Goal: Task Accomplishment & Management: Complete application form

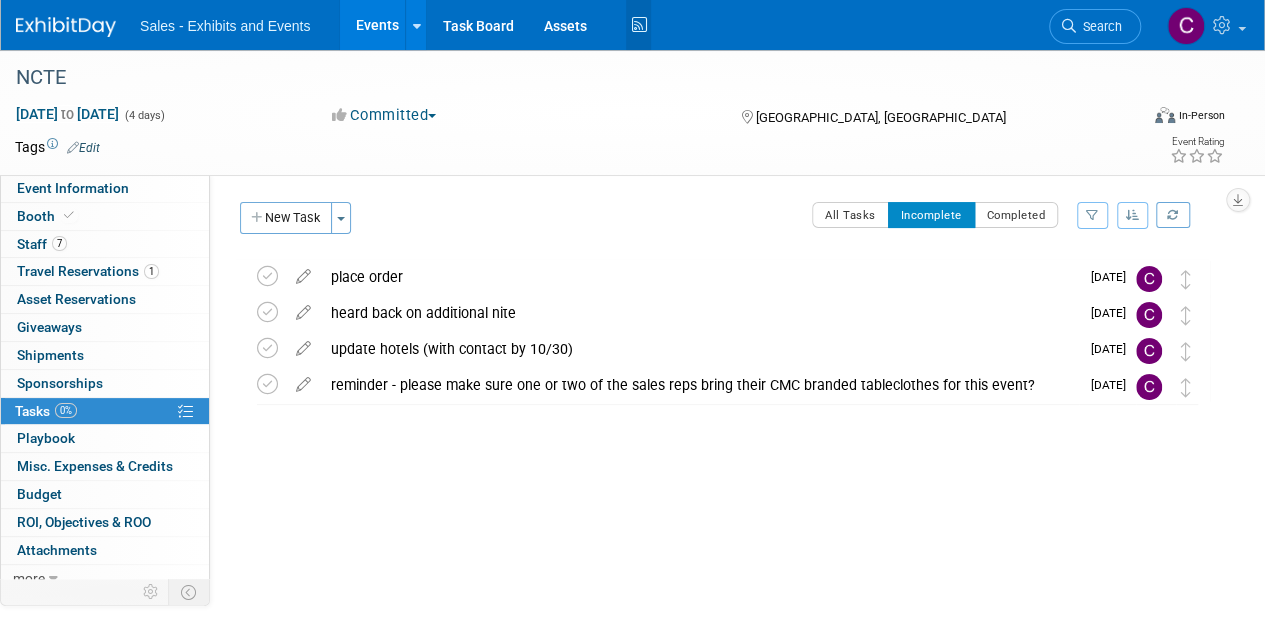
drag, startPoint x: 628, startPoint y: 29, endPoint x: 621, endPoint y: 8, distance: 22.1
click at [628, 29] on icon at bounding box center [638, 25] width 25 height 31
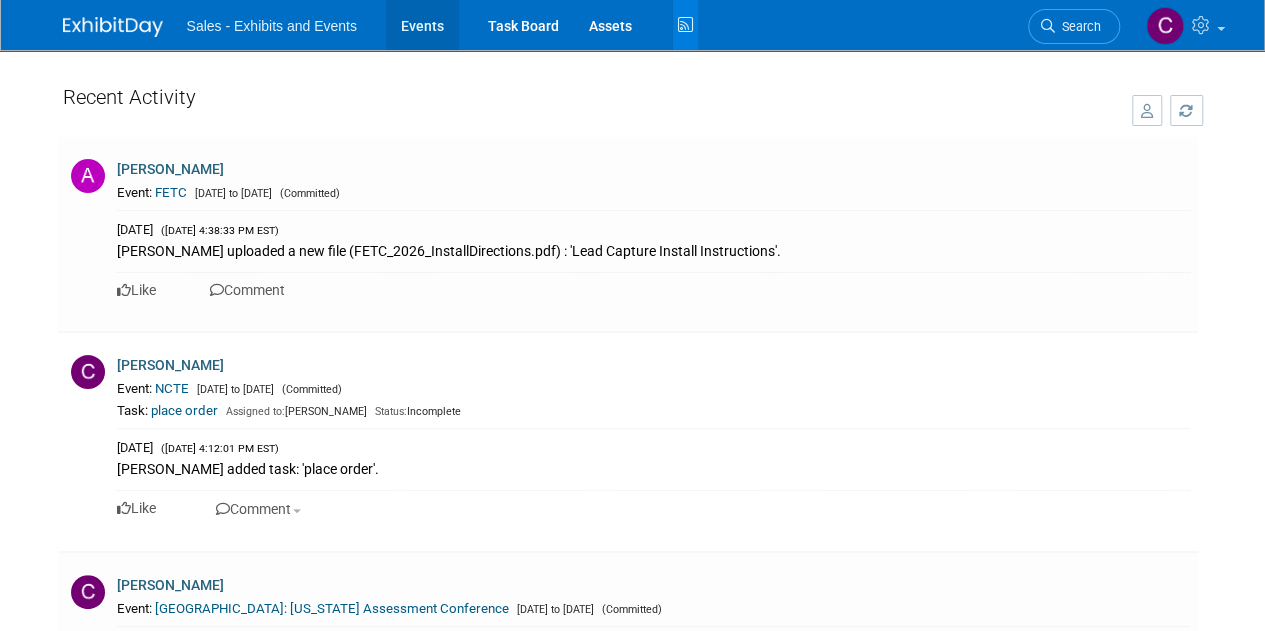
click at [409, 27] on link "Events" at bounding box center [422, 25] width 73 height 50
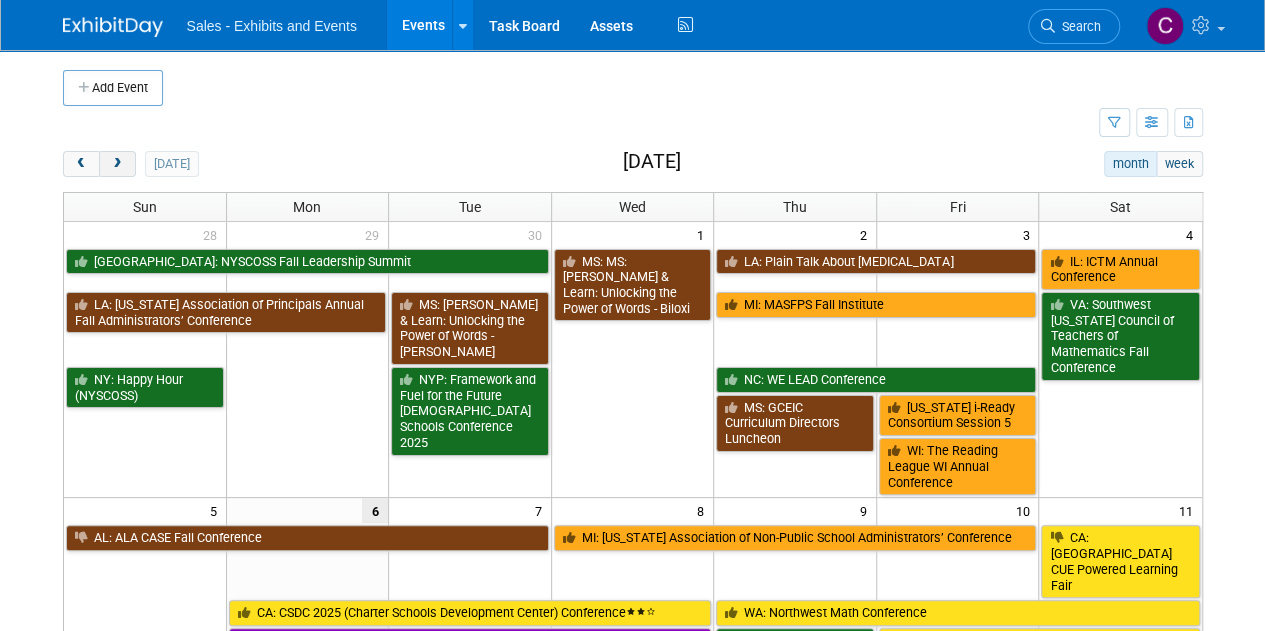
click at [118, 160] on span "next" at bounding box center [117, 164] width 15 height 13
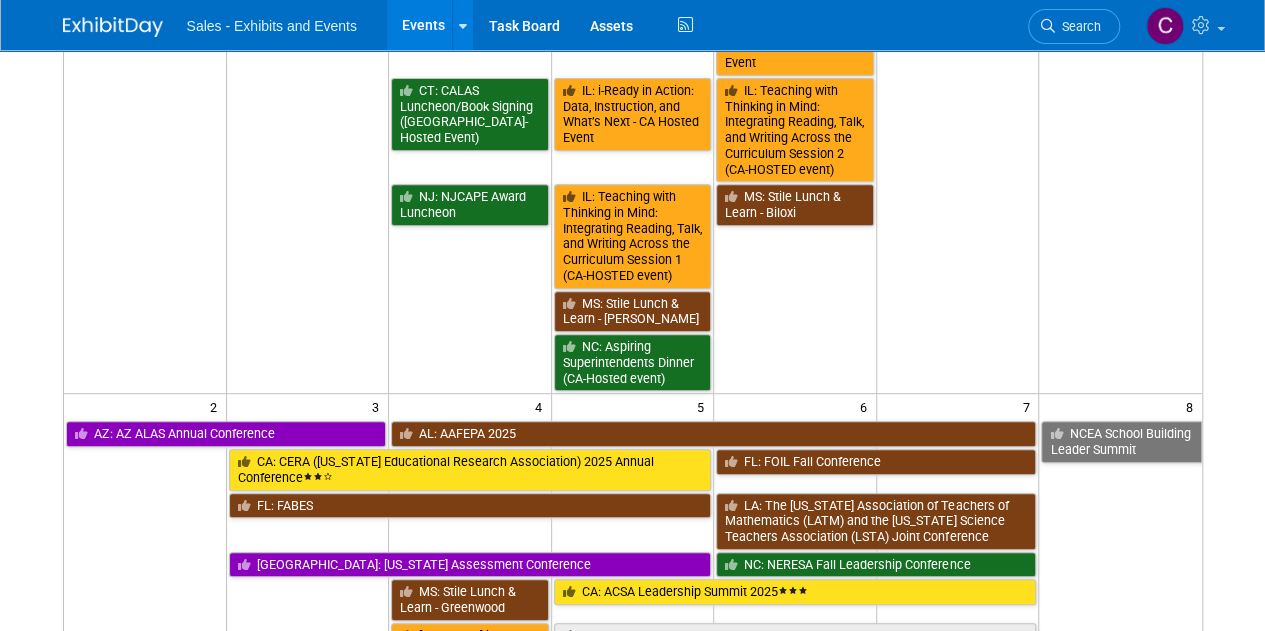
scroll to position [532, 0]
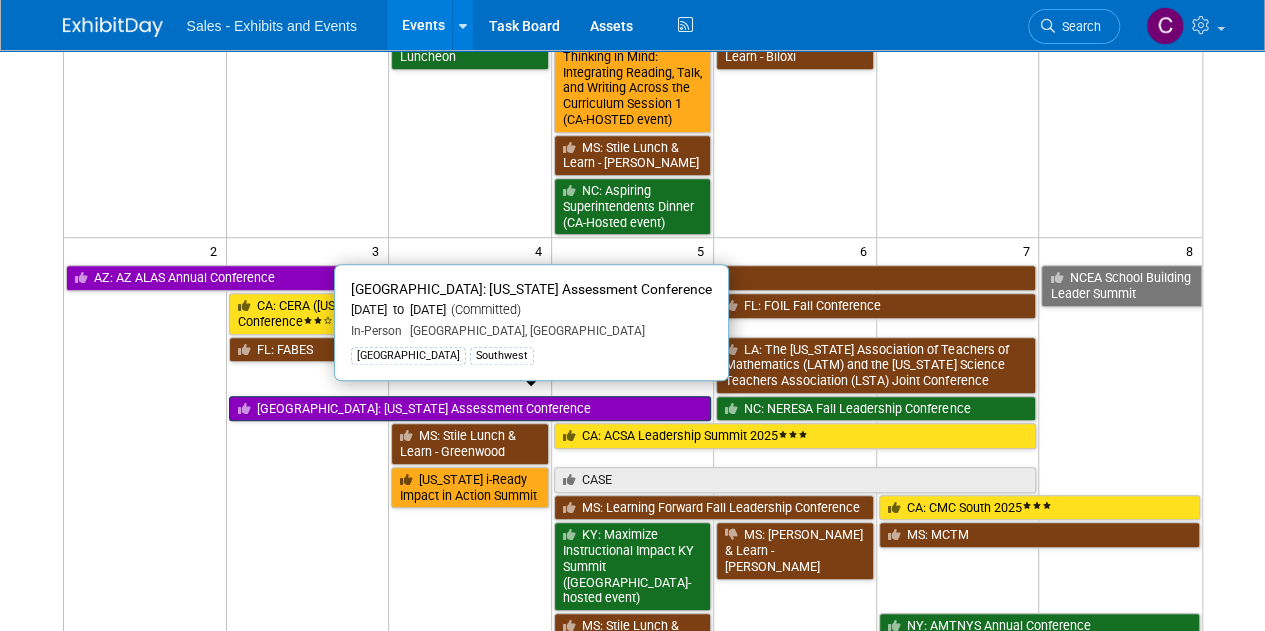
click at [321, 403] on link "[GEOGRAPHIC_DATA]: [US_STATE] Assessment Conference" at bounding box center [470, 409] width 483 height 26
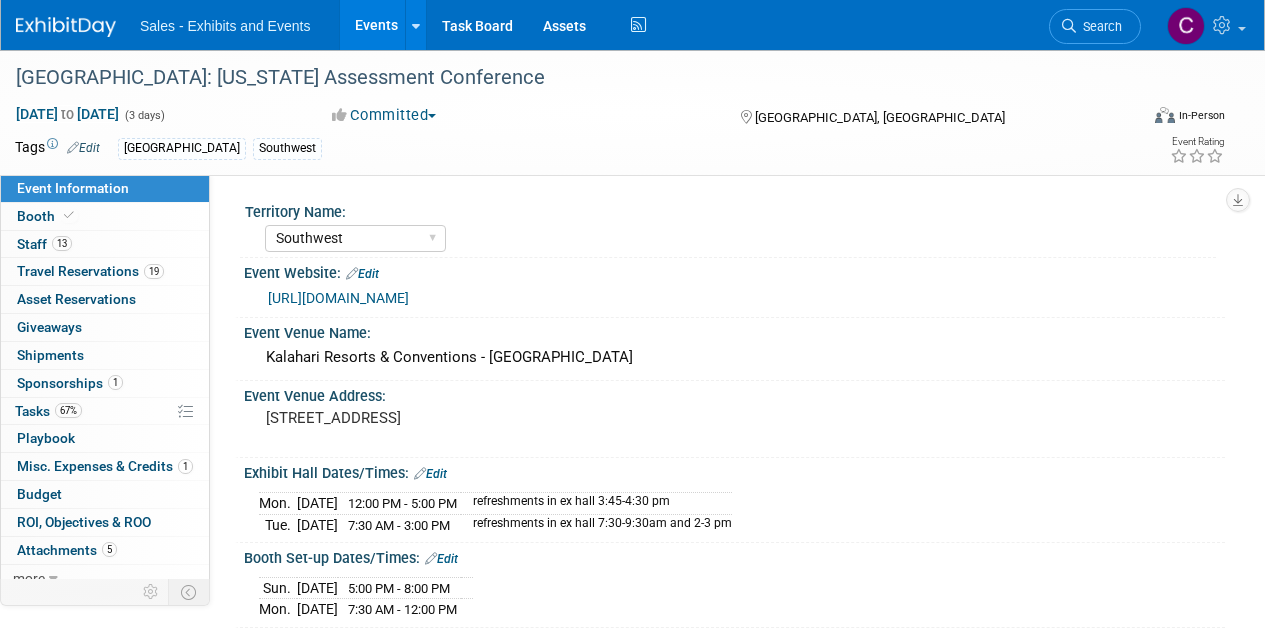
select select "Southwest"
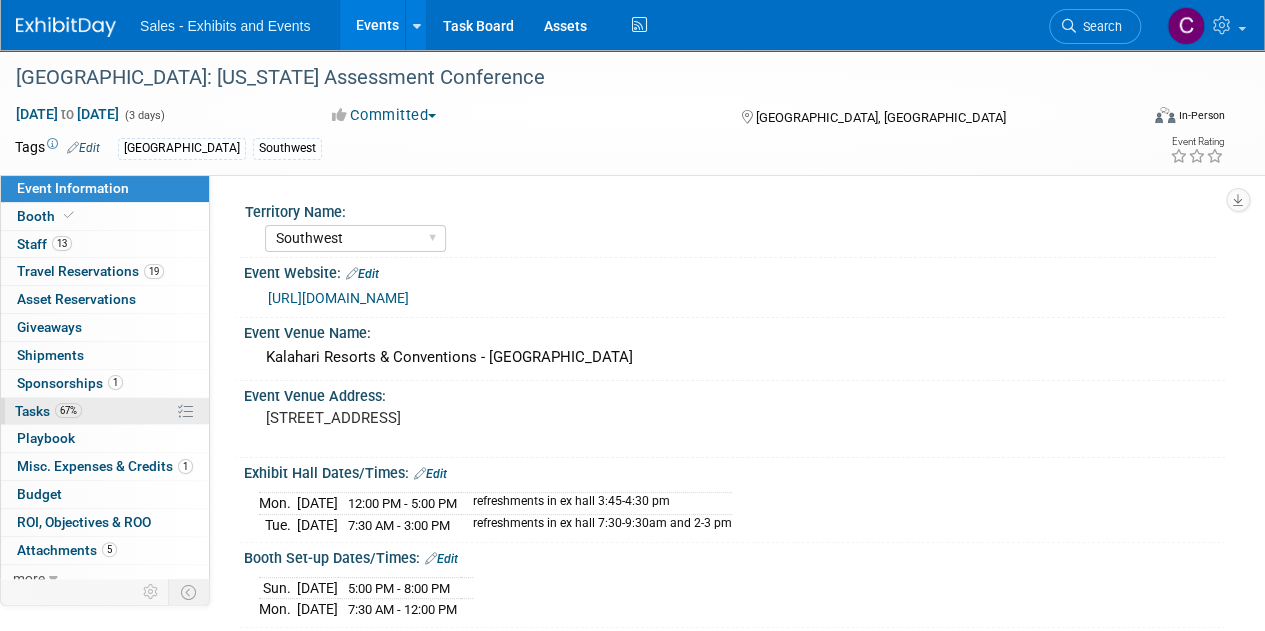
click at [41, 409] on span "Tasks 67%" at bounding box center [48, 411] width 67 height 16
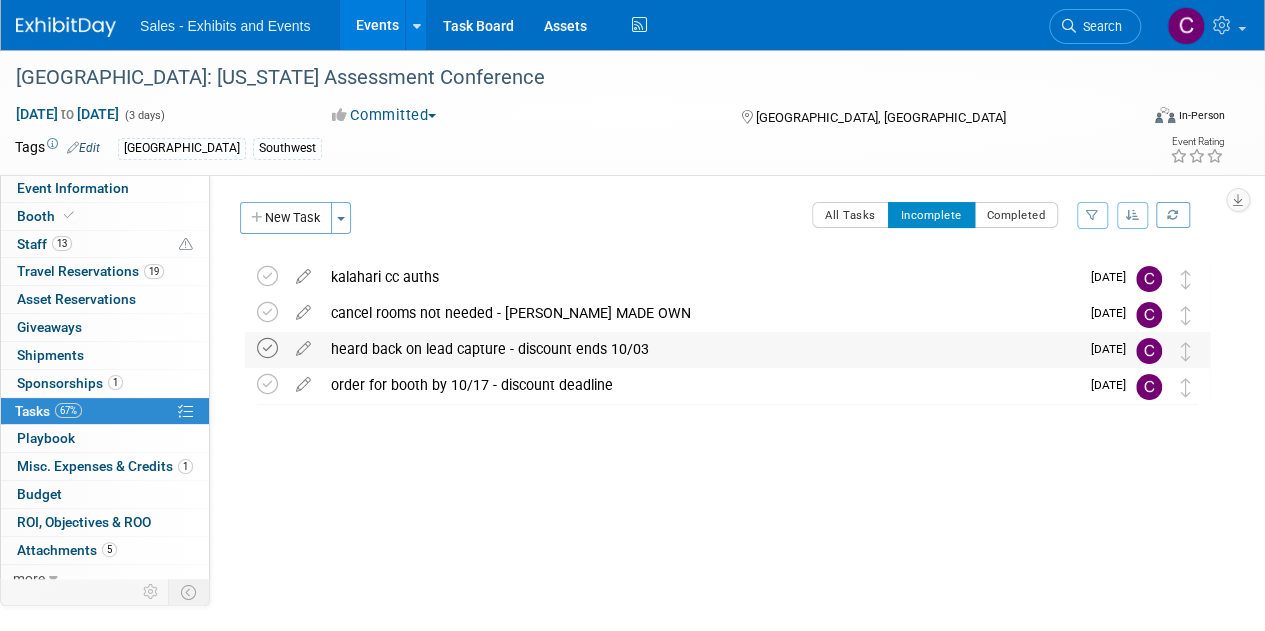
click at [272, 347] on icon at bounding box center [267, 348] width 21 height 21
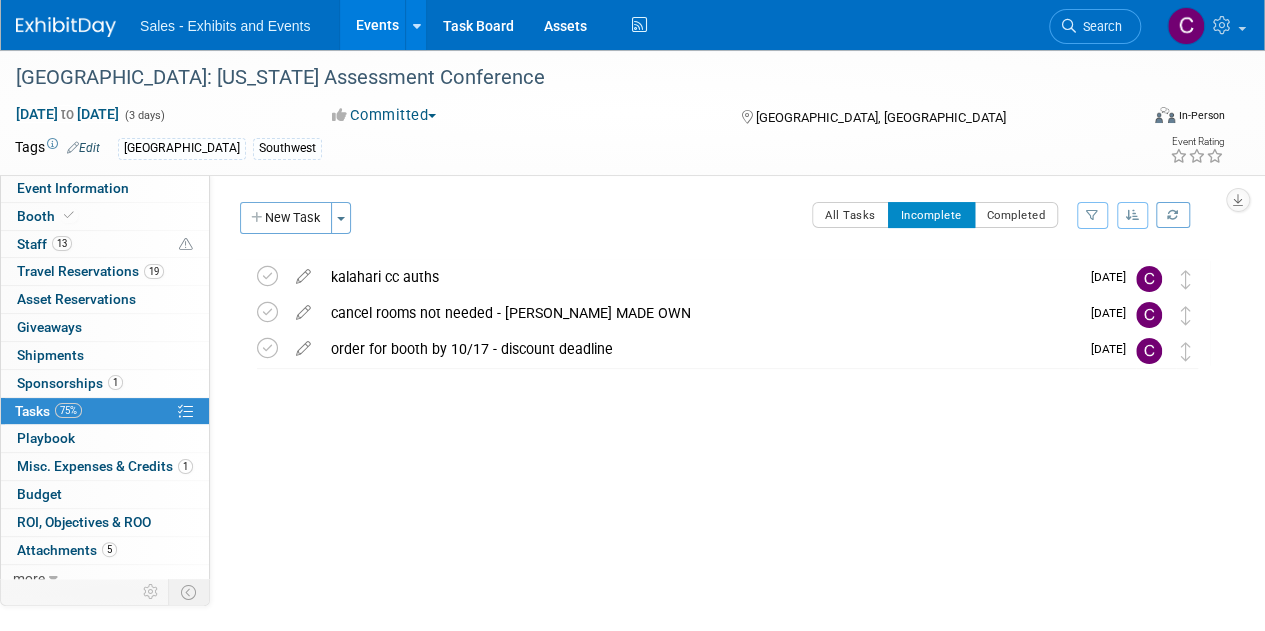
click at [356, 22] on link "Events" at bounding box center [376, 25] width 73 height 50
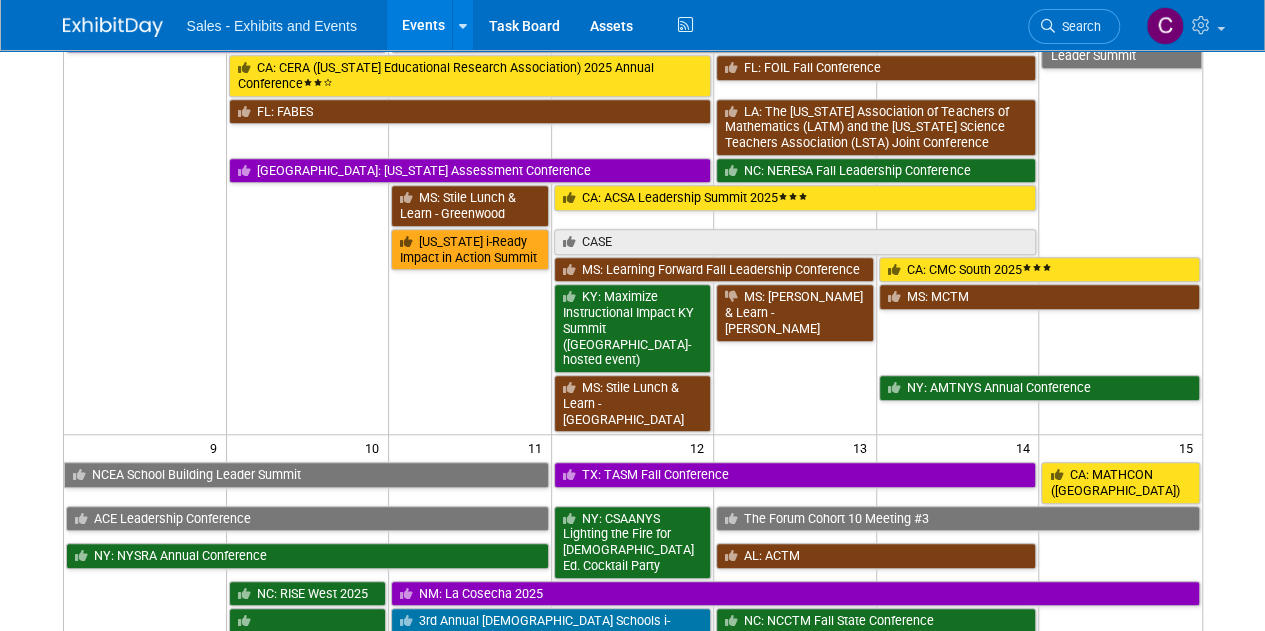
scroll to position [862, 0]
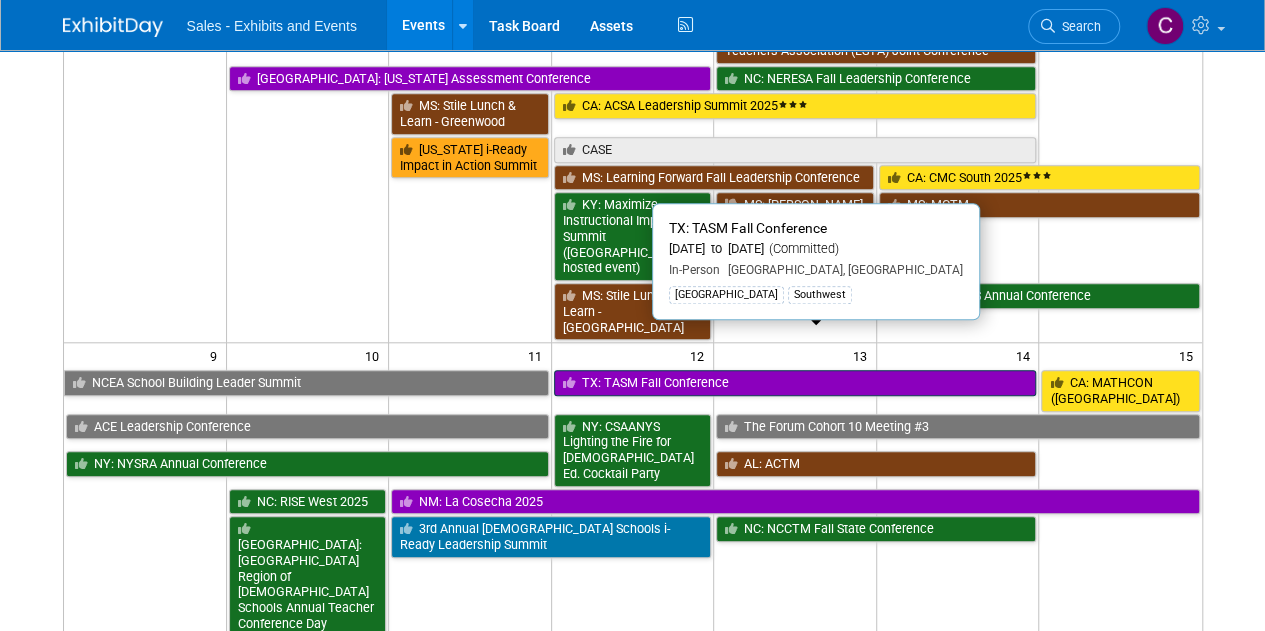
click at [636, 370] on link "TX: TASM Fall Conference" at bounding box center [795, 383] width 483 height 26
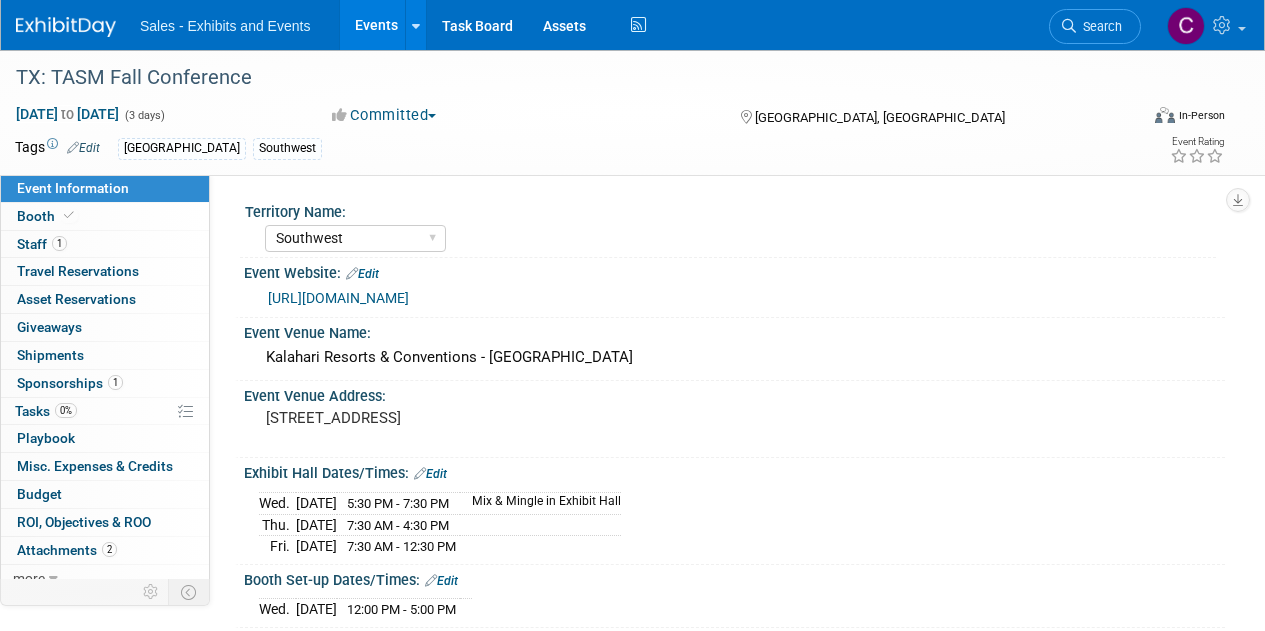
select select "Southwest"
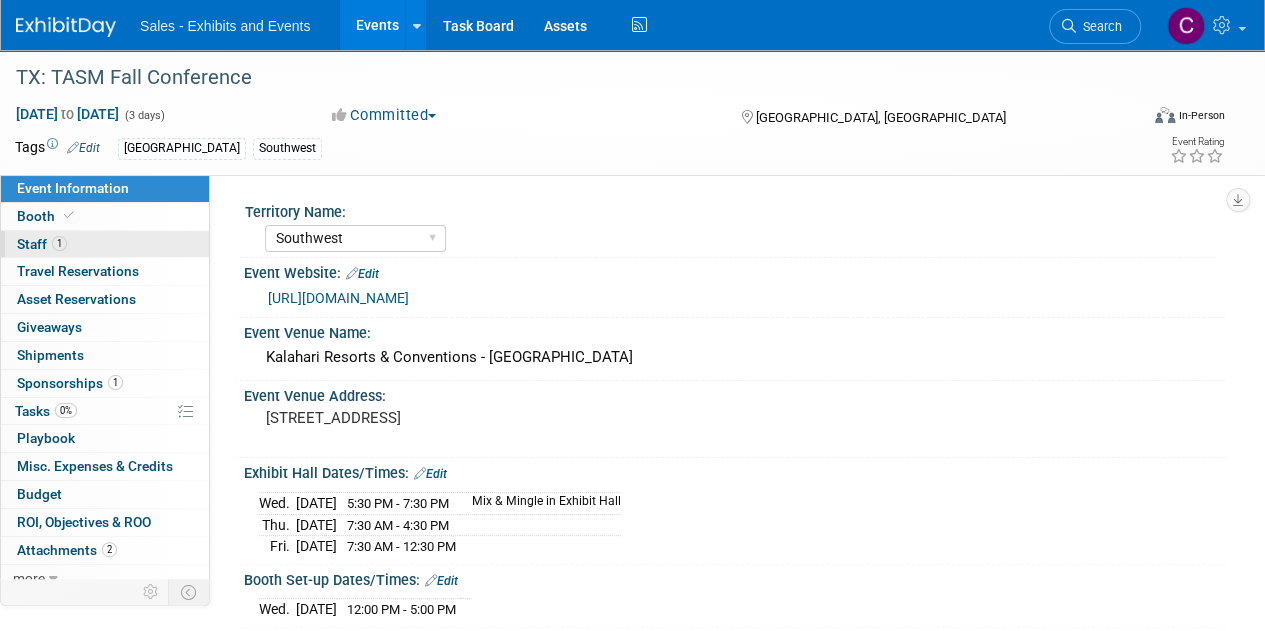
click at [30, 247] on span "Staff 1" at bounding box center [42, 244] width 50 height 16
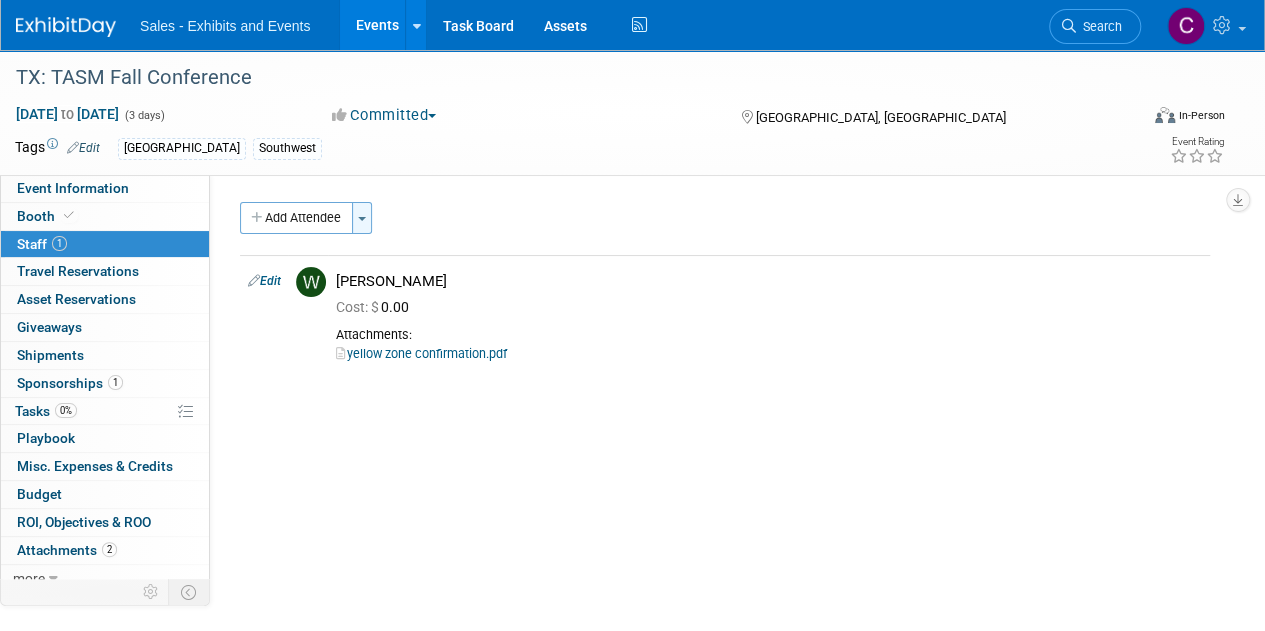
click at [359, 220] on button "Toggle Dropdown" at bounding box center [362, 218] width 20 height 32
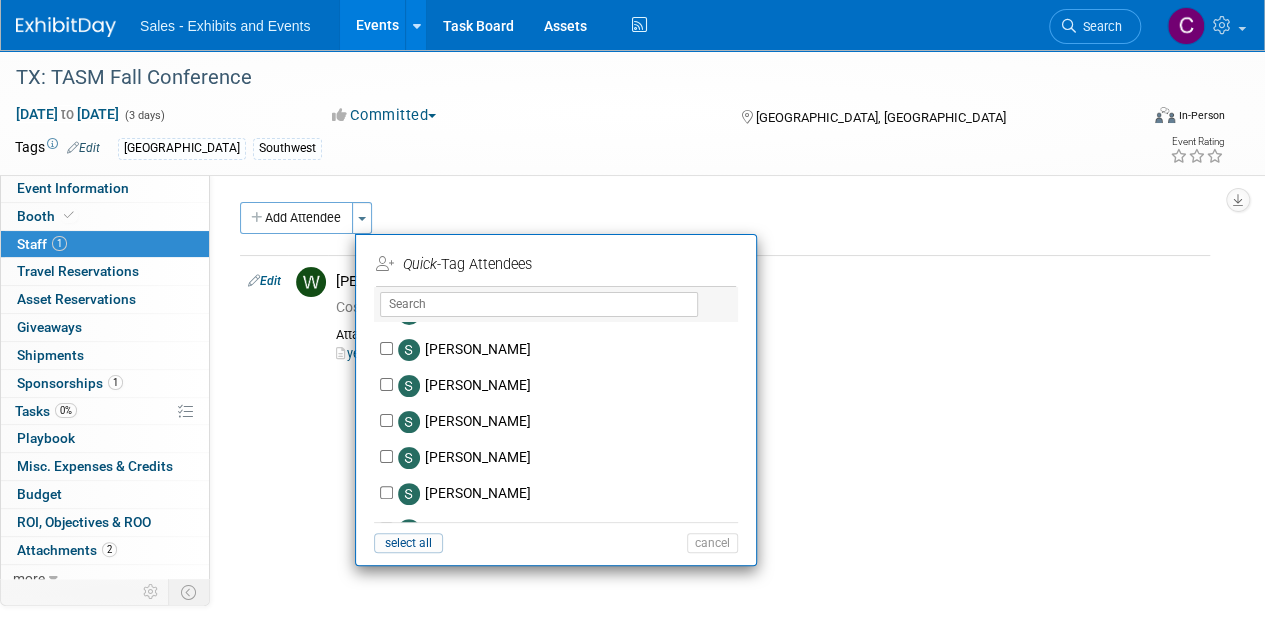
scroll to position [9558, 0]
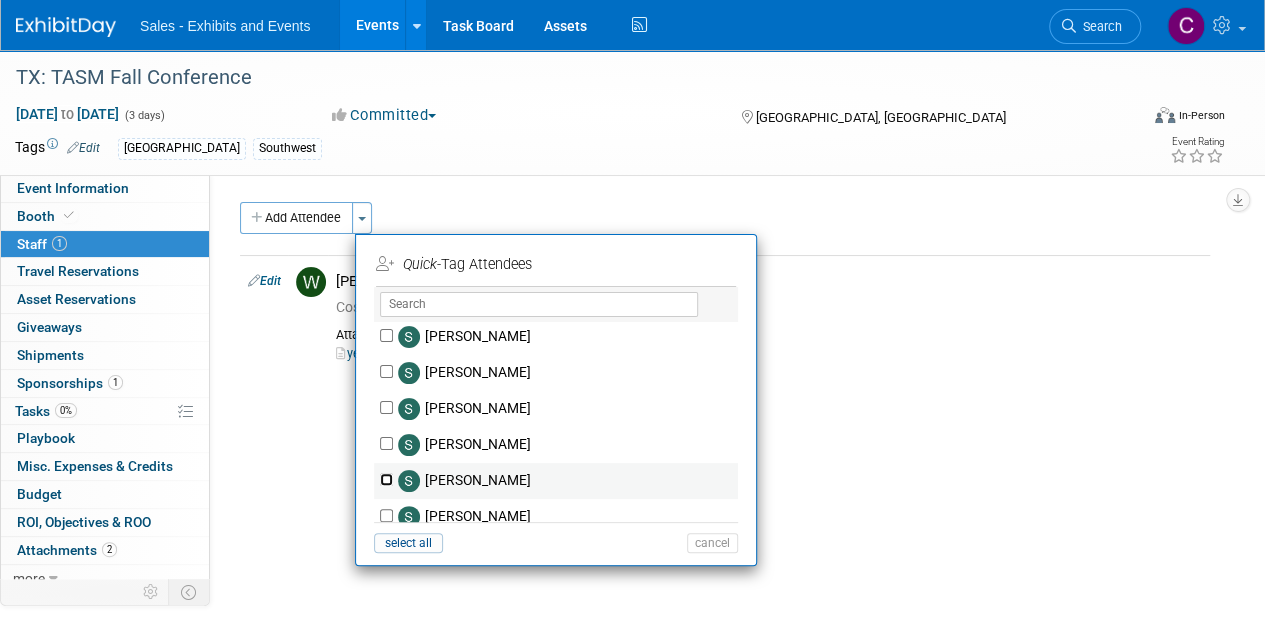
click at [386, 473] on input "[PERSON_NAME]" at bounding box center [386, 479] width 13 height 13
checkbox input "true"
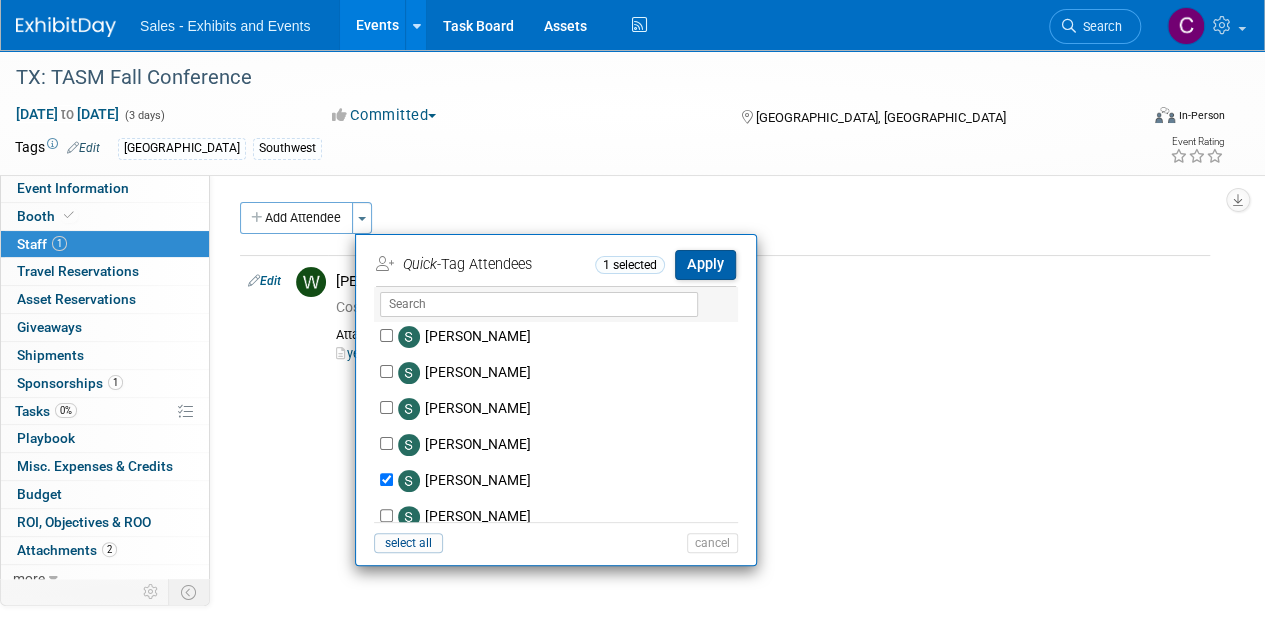
click at [711, 269] on button "Apply" at bounding box center [705, 264] width 61 height 29
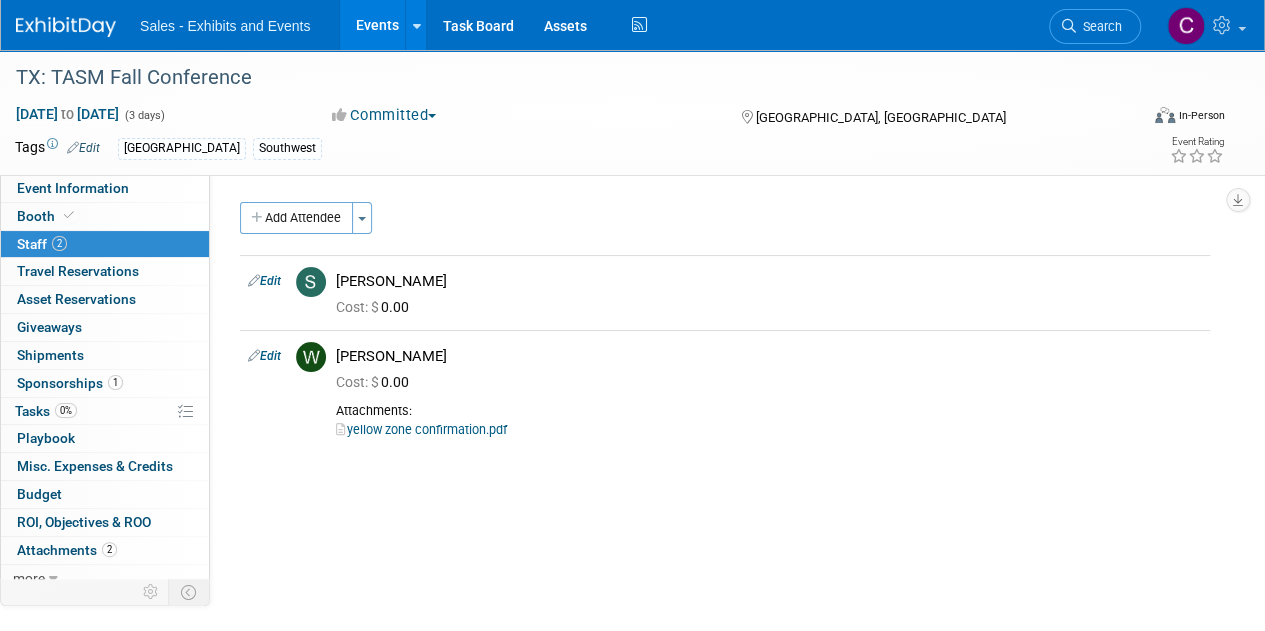
click at [366, 9] on link "Events" at bounding box center [376, 25] width 73 height 50
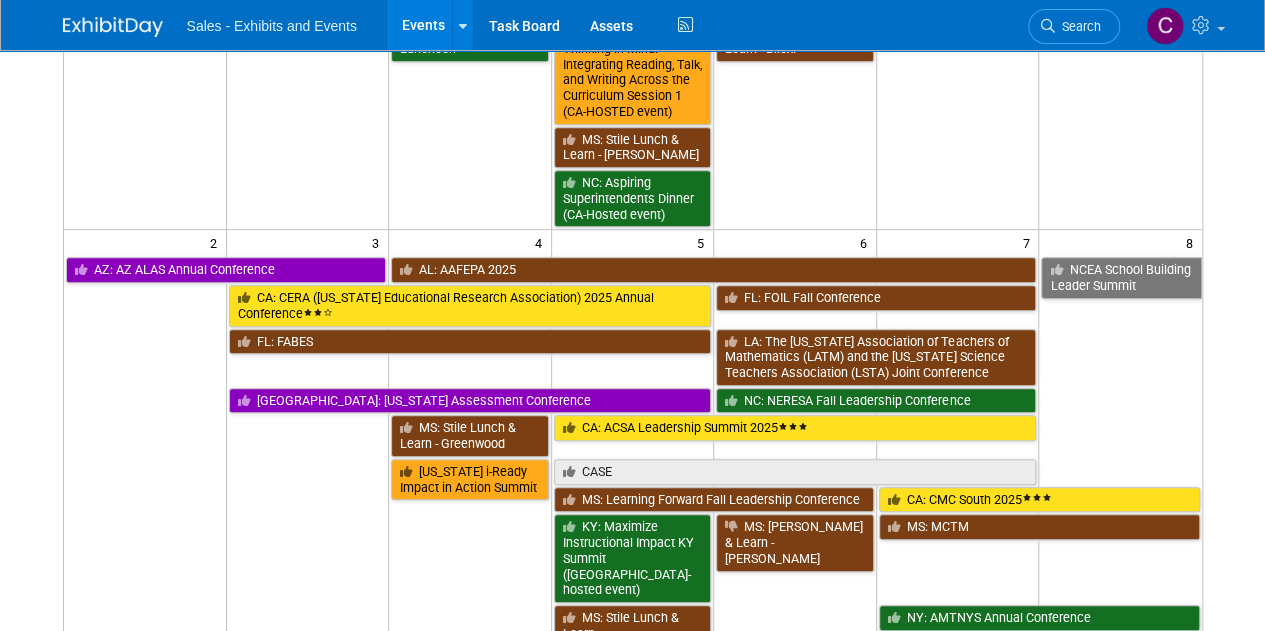
scroll to position [487, 0]
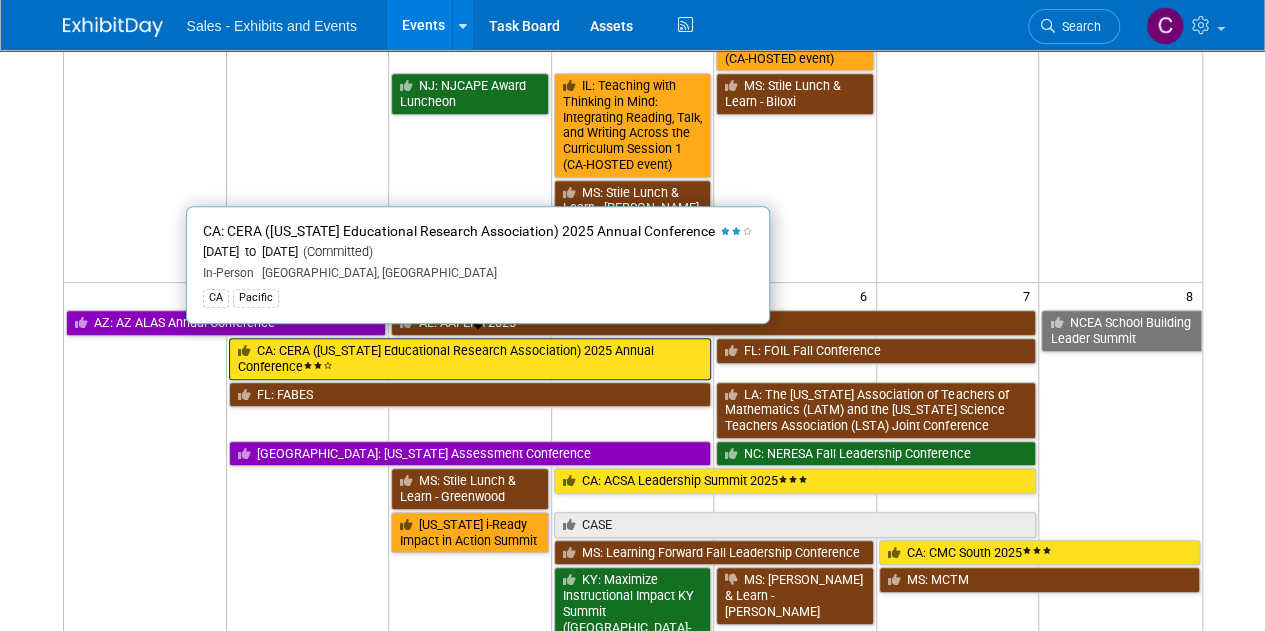
click at [394, 349] on link "CA: CERA ([US_STATE] Educational Research Association) 2025 Annual Conference" at bounding box center [470, 358] width 483 height 41
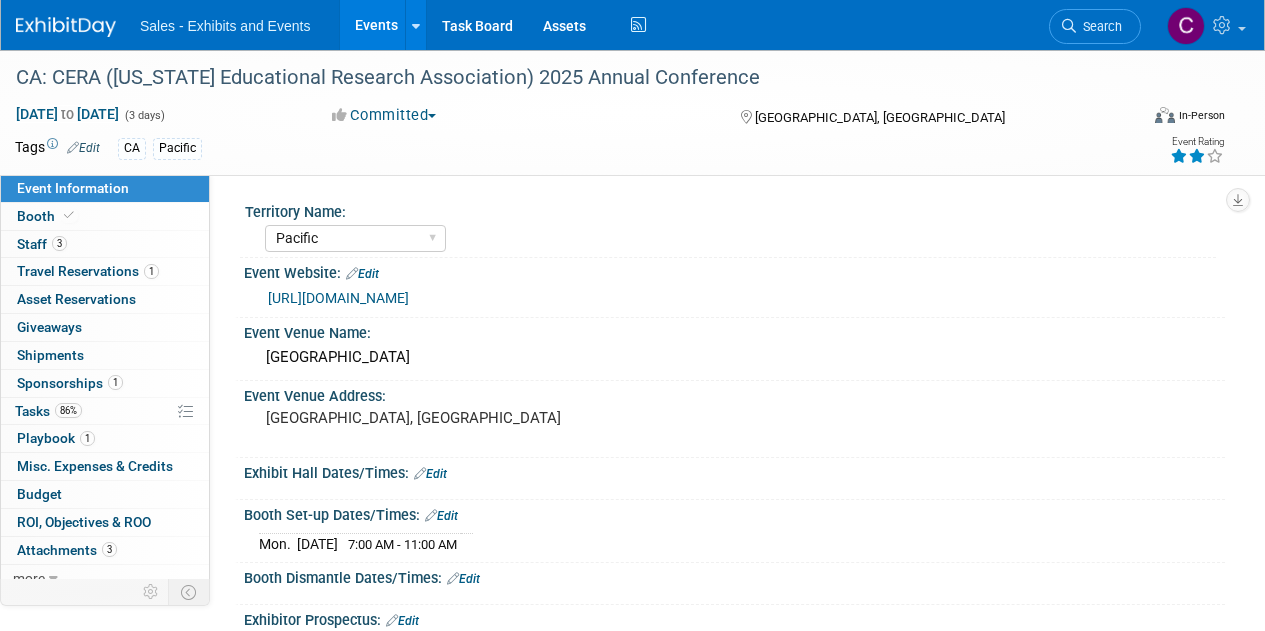
select select "Pacific"
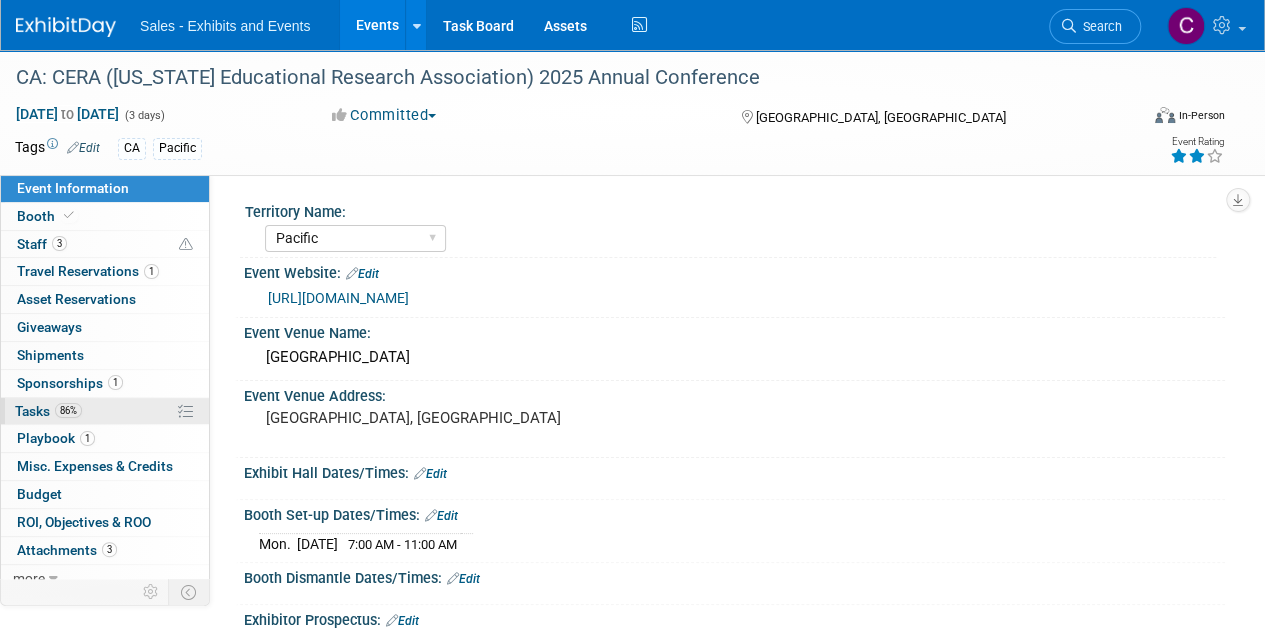
click at [56, 403] on span "Tasks 86%" at bounding box center [48, 411] width 67 height 16
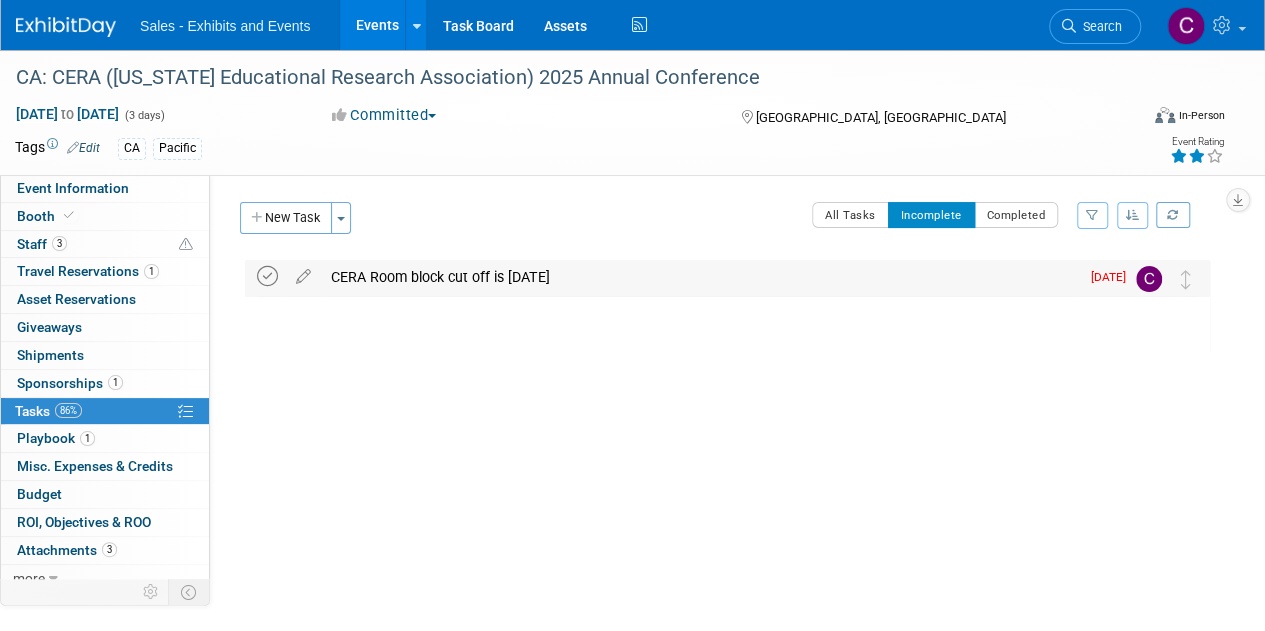
click at [275, 280] on icon at bounding box center [267, 276] width 21 height 21
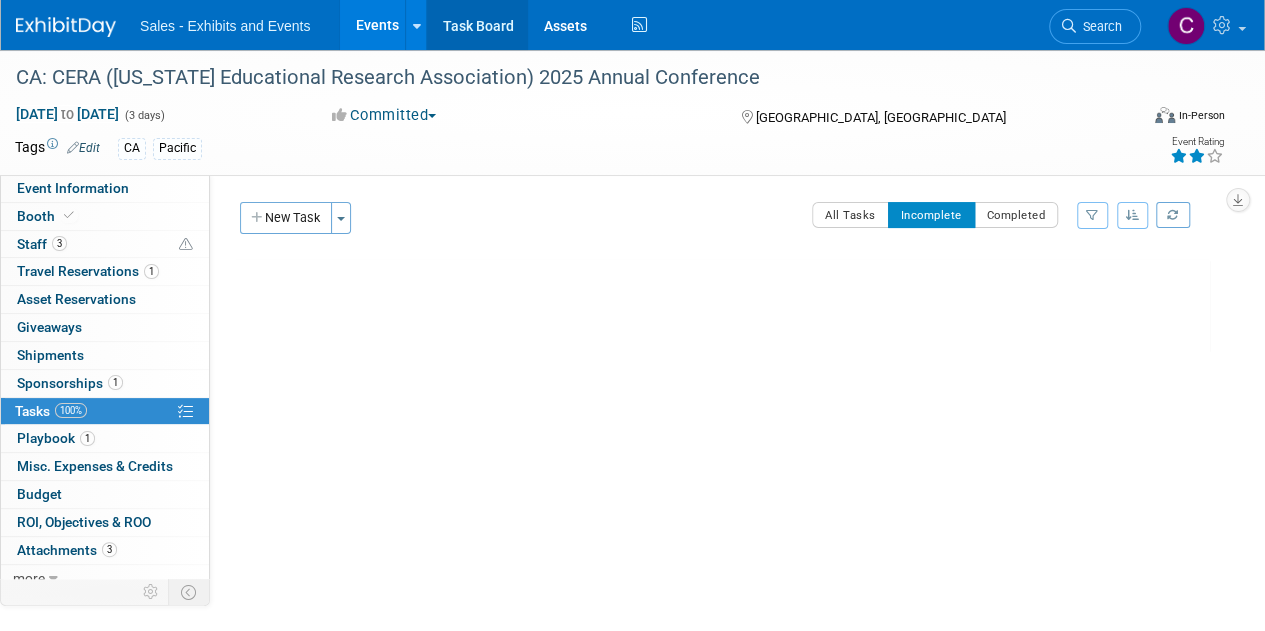
click at [482, 21] on link "Task Board" at bounding box center [477, 25] width 101 height 50
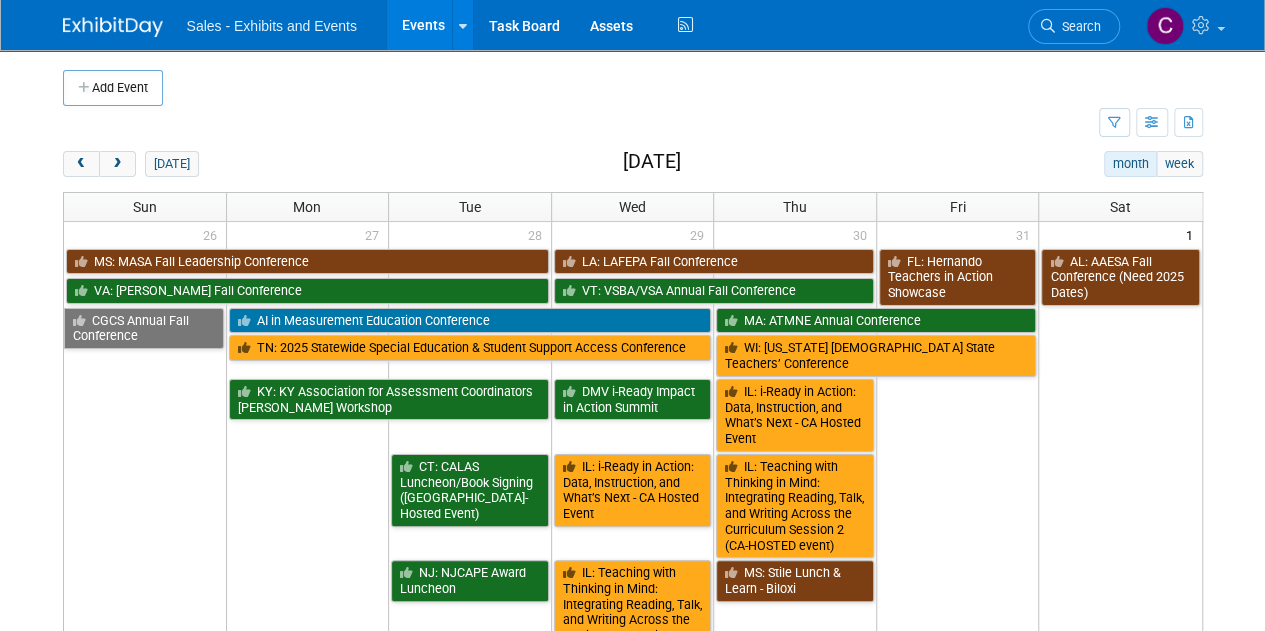
drag, startPoint x: 124, startPoint y: 93, endPoint x: 124, endPoint y: 112, distance: 19.0
click at [124, 93] on button "Add Event" at bounding box center [113, 88] width 100 height 36
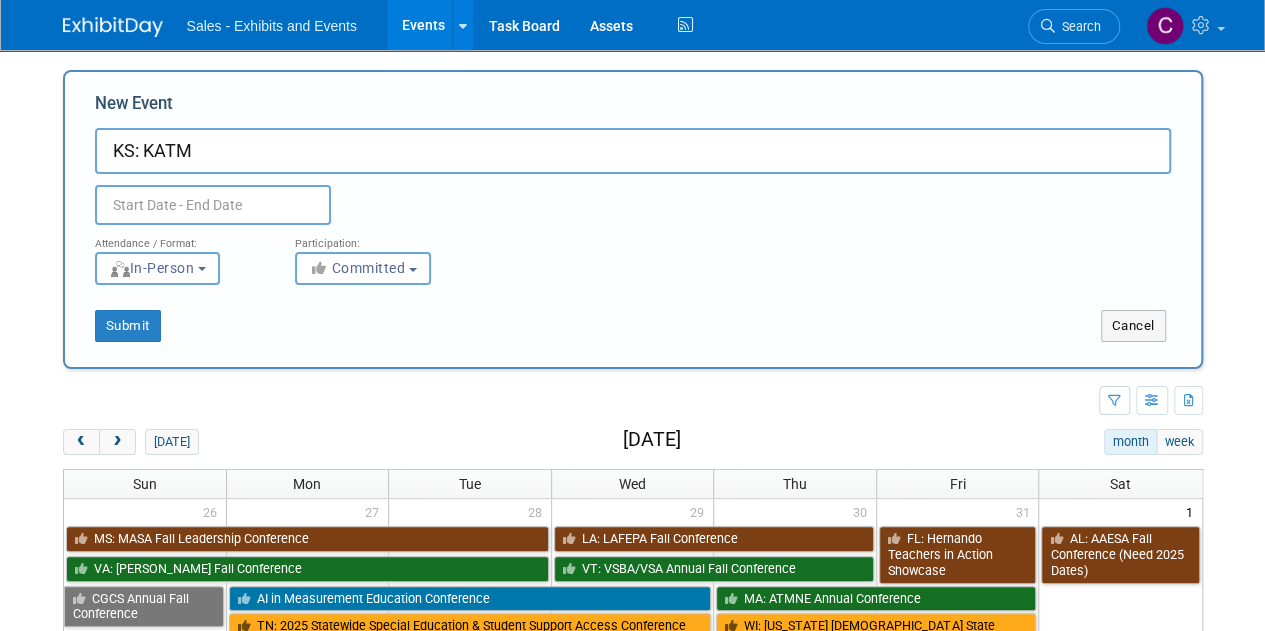
type input "KS: KATM"
click at [191, 203] on input "text" at bounding box center [213, 205] width 236 height 40
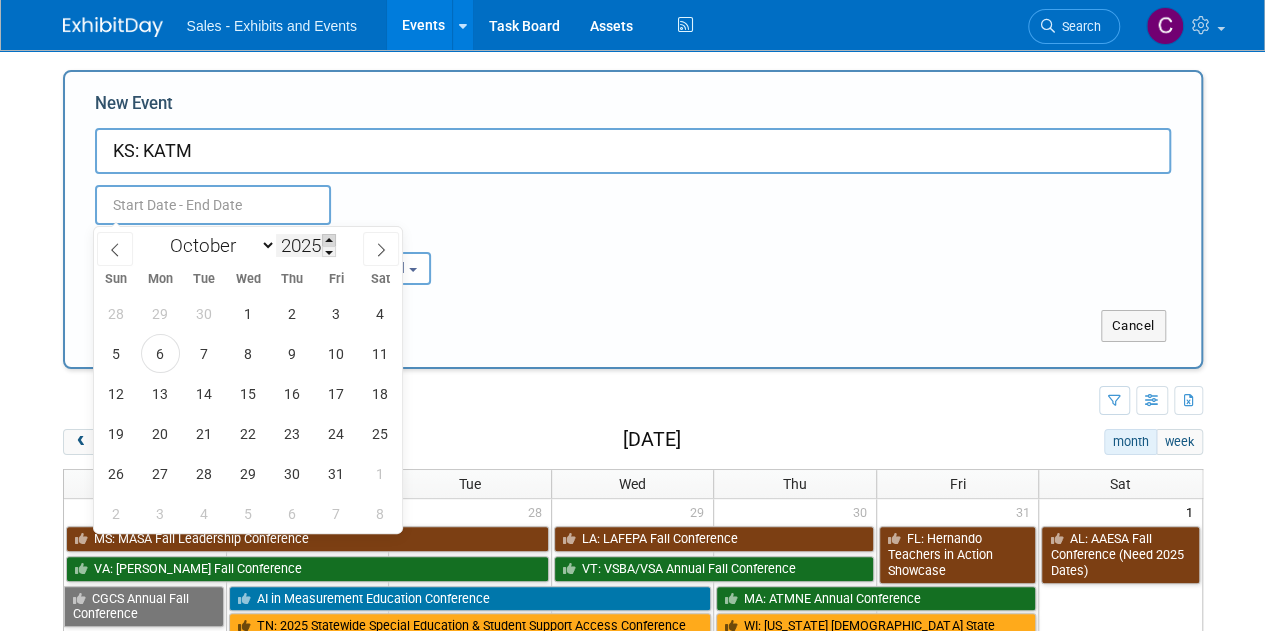
click at [330, 242] on span at bounding box center [329, 240] width 14 height 12
type input "2026"
click at [273, 250] on select "January February March April May June July August September October November De…" at bounding box center [218, 245] width 115 height 25
select select "2"
click at [161, 233] on select "January February March April May June July August September October November De…" at bounding box center [218, 245] width 115 height 25
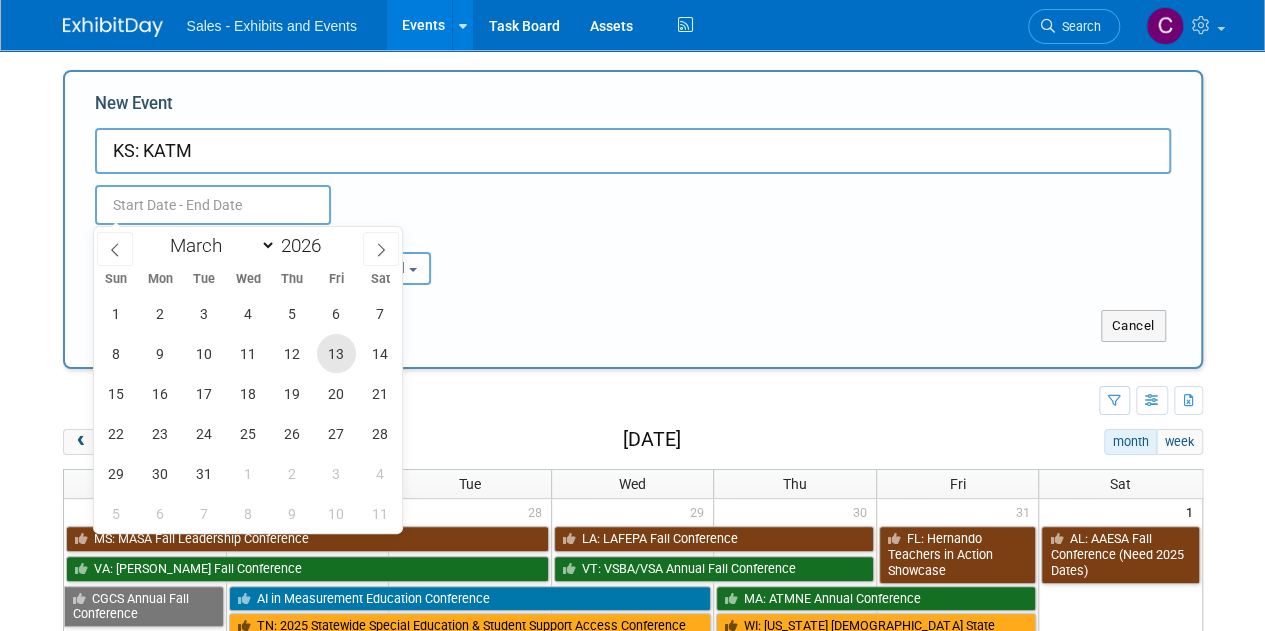
click at [328, 359] on span "13" at bounding box center [336, 353] width 39 height 39
type input "[DATE] to [DATE]"
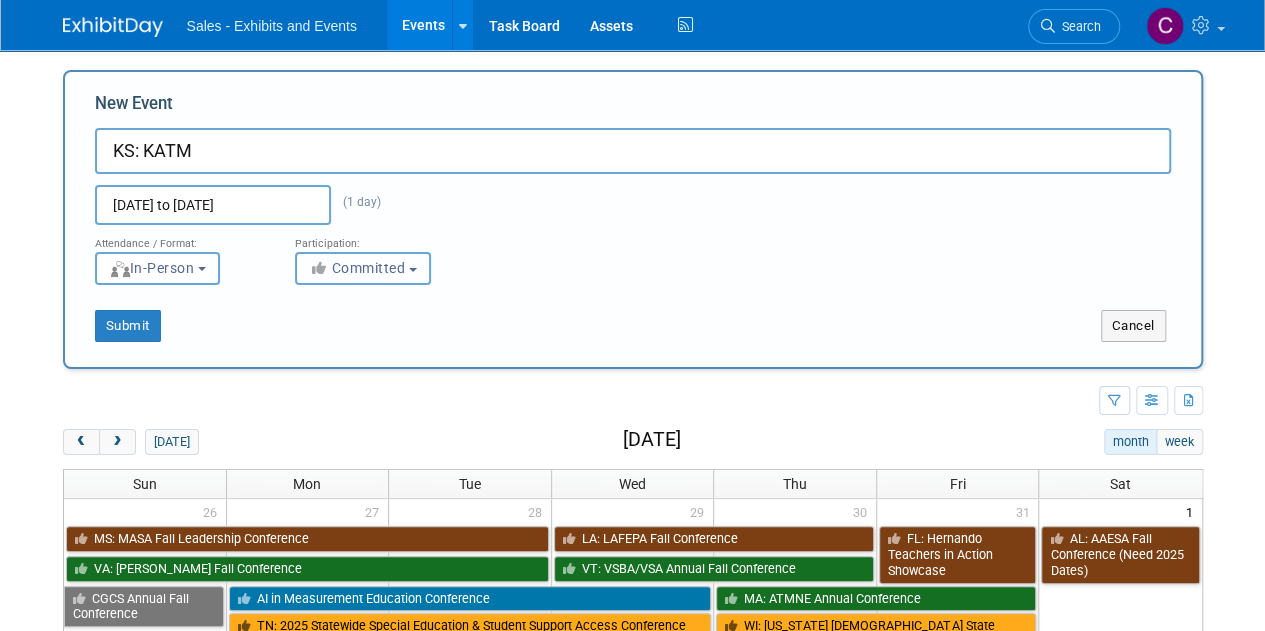
click at [382, 263] on span "Committed" at bounding box center [357, 268] width 97 height 16
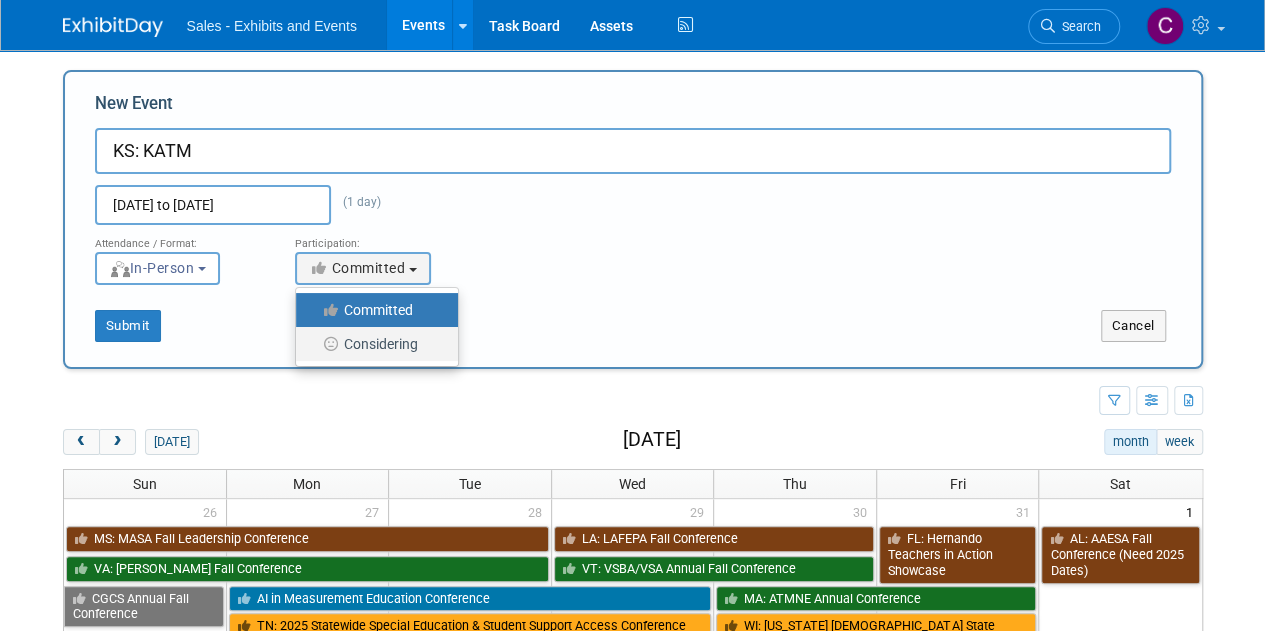
click at [385, 341] on label "Considering" at bounding box center [372, 344] width 132 height 26
click at [314, 341] on input "Considering" at bounding box center [307, 344] width 13 height 13
select select "2"
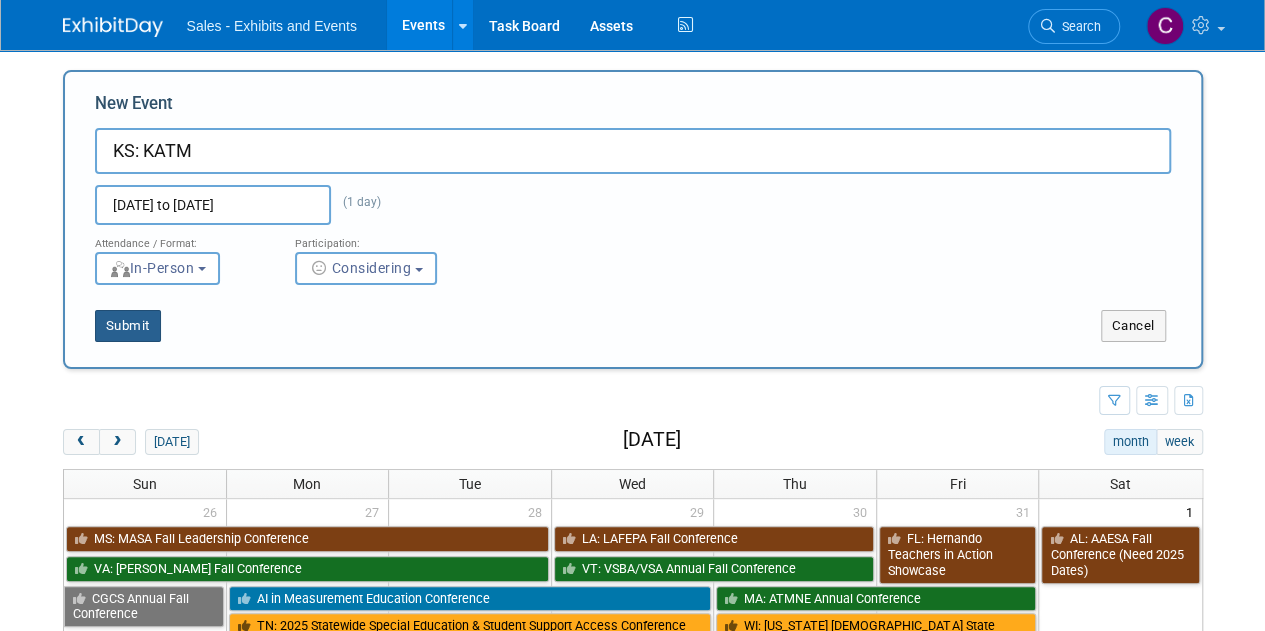
click at [125, 337] on button "Submit" at bounding box center [128, 326] width 66 height 32
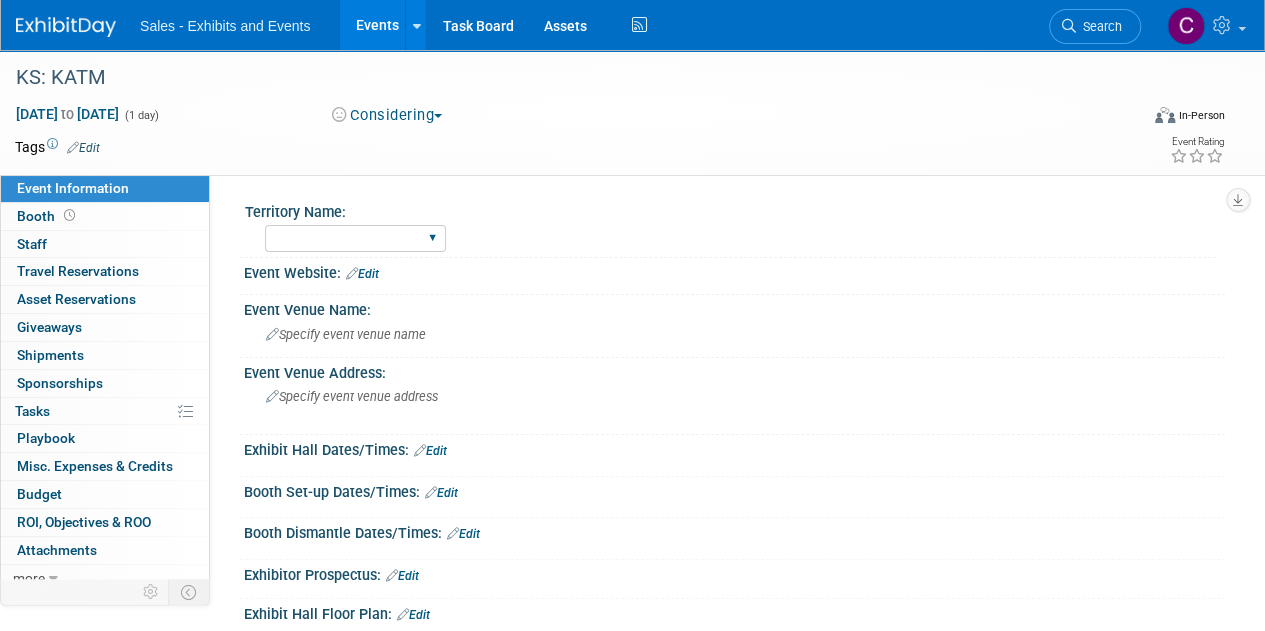
click at [313, 224] on div "Atlantic Southeast Central Southwest Pacific Mountain National Strategic Partne…" at bounding box center [355, 238] width 181 height 37
click at [328, 243] on select "Atlantic Southeast Central Southwest Pacific Mountain National Strategic Partne…" at bounding box center [355, 238] width 181 height 27
select select "Mountain"
click at [265, 225] on select "Atlantic Southeast Central Southwest Pacific Mountain National Strategic Partne…" at bounding box center [355, 238] width 181 height 27
click at [98, 154] on link "Edit" at bounding box center [83, 148] width 33 height 14
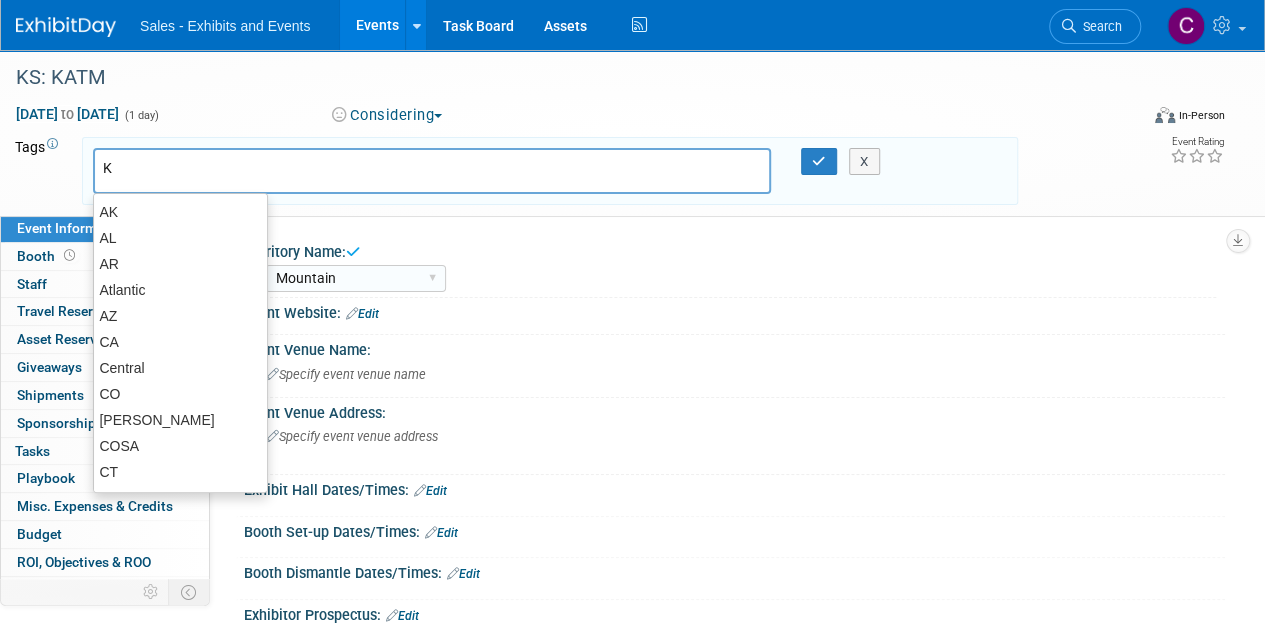
type input "KS"
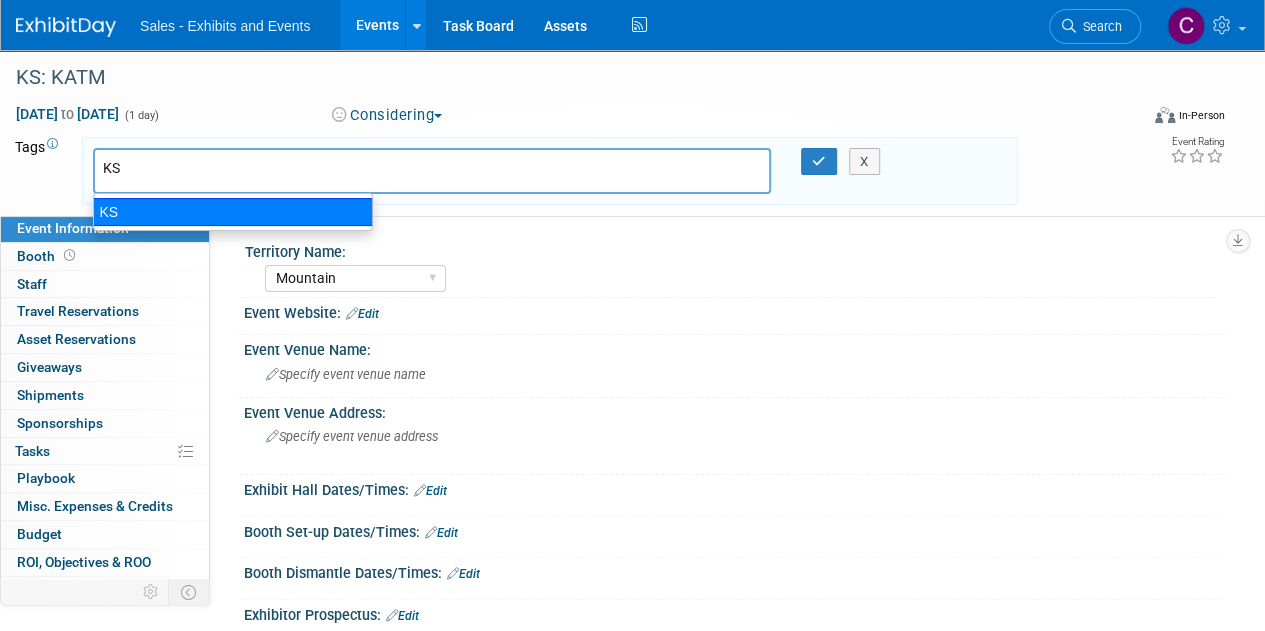
click at [110, 205] on div "KS" at bounding box center [233, 212] width 280 height 28
type input "KS"
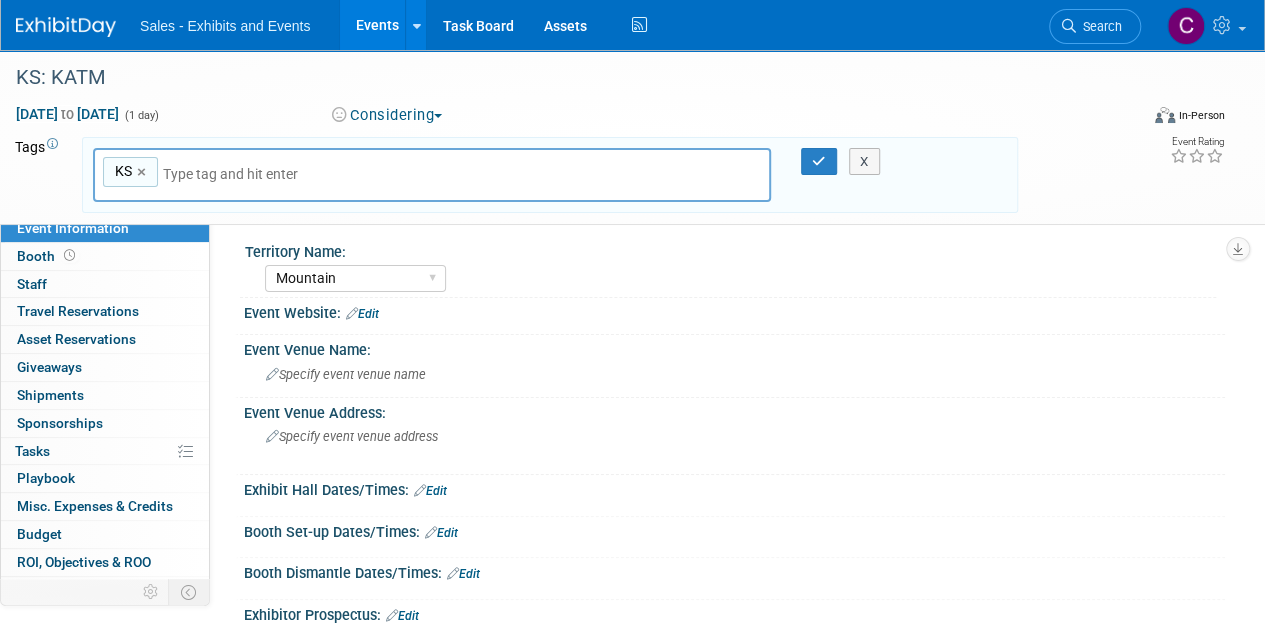
type input "m"
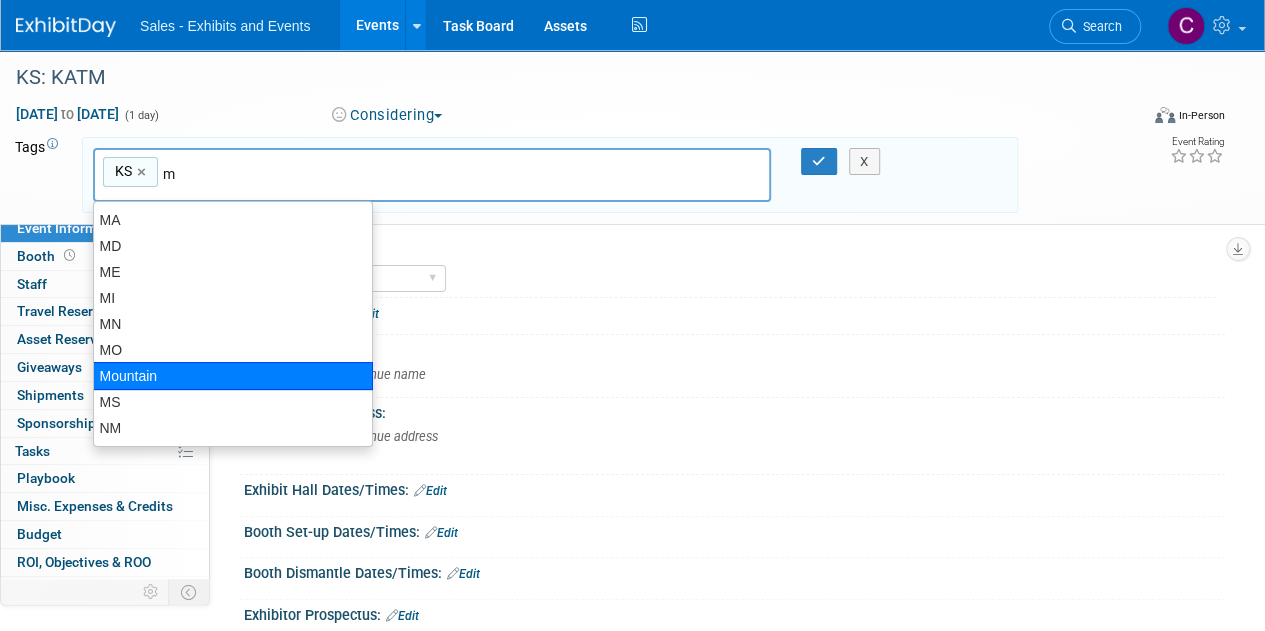
click at [145, 383] on div "Mountain" at bounding box center [233, 376] width 280 height 28
type input "KS, Mountain"
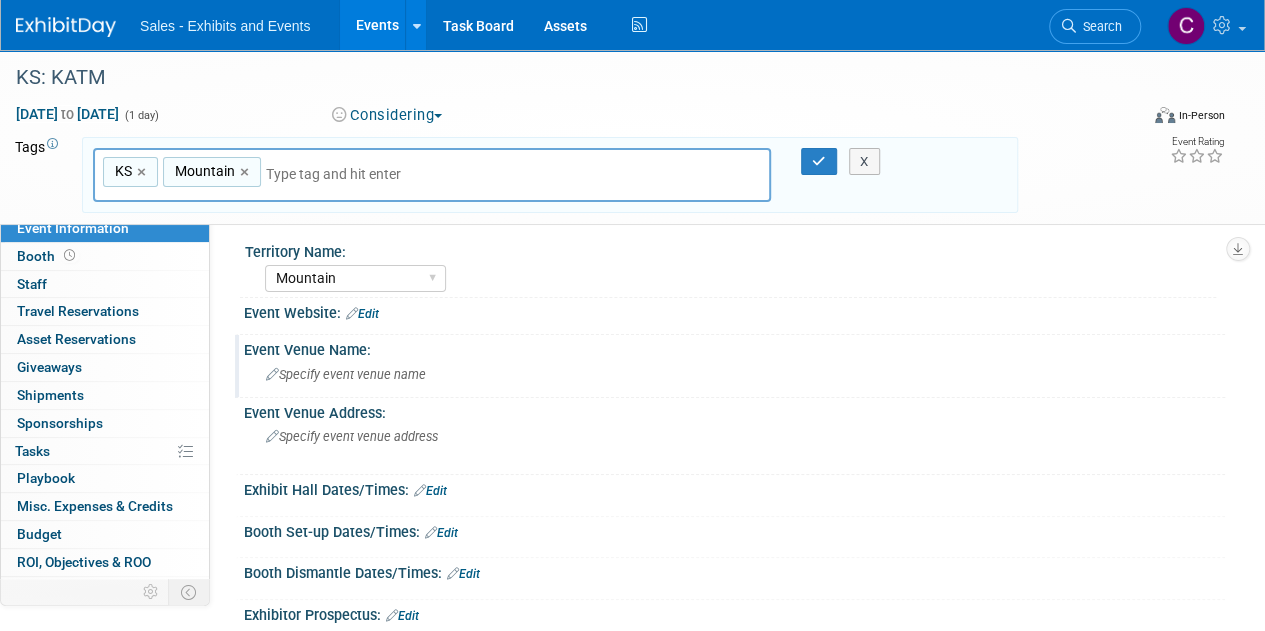
click at [360, 375] on span "Specify event venue name" at bounding box center [346, 374] width 160 height 15
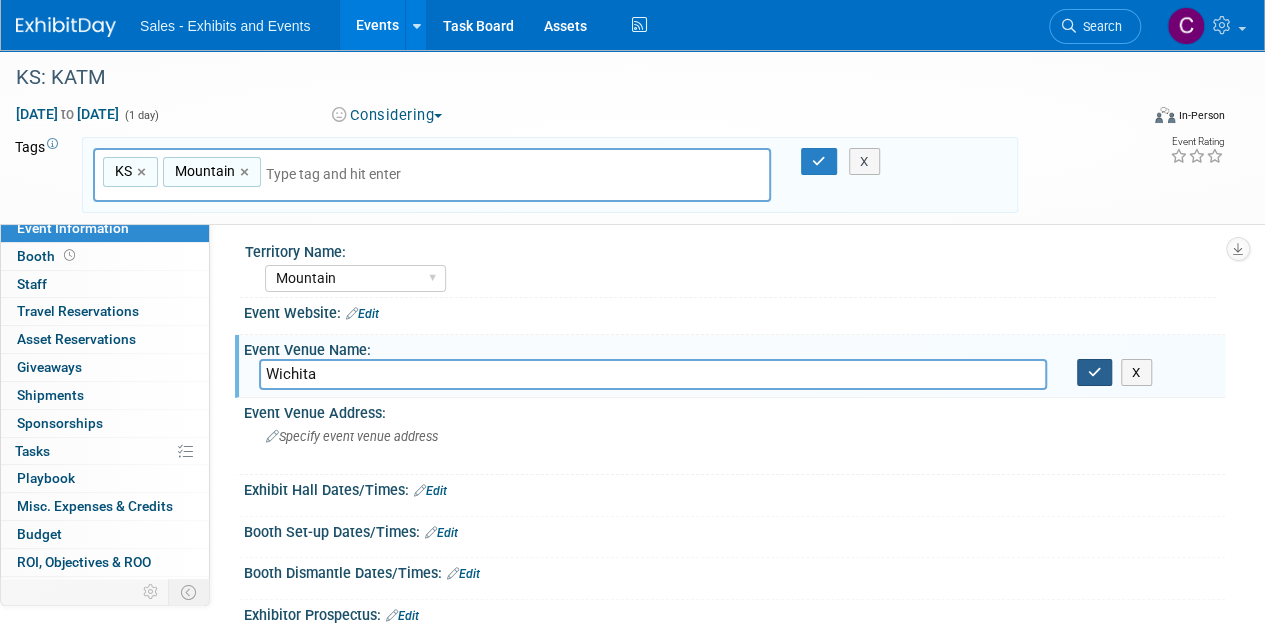
type input "Wichita"
click at [1086, 383] on button "button" at bounding box center [1095, 373] width 36 height 28
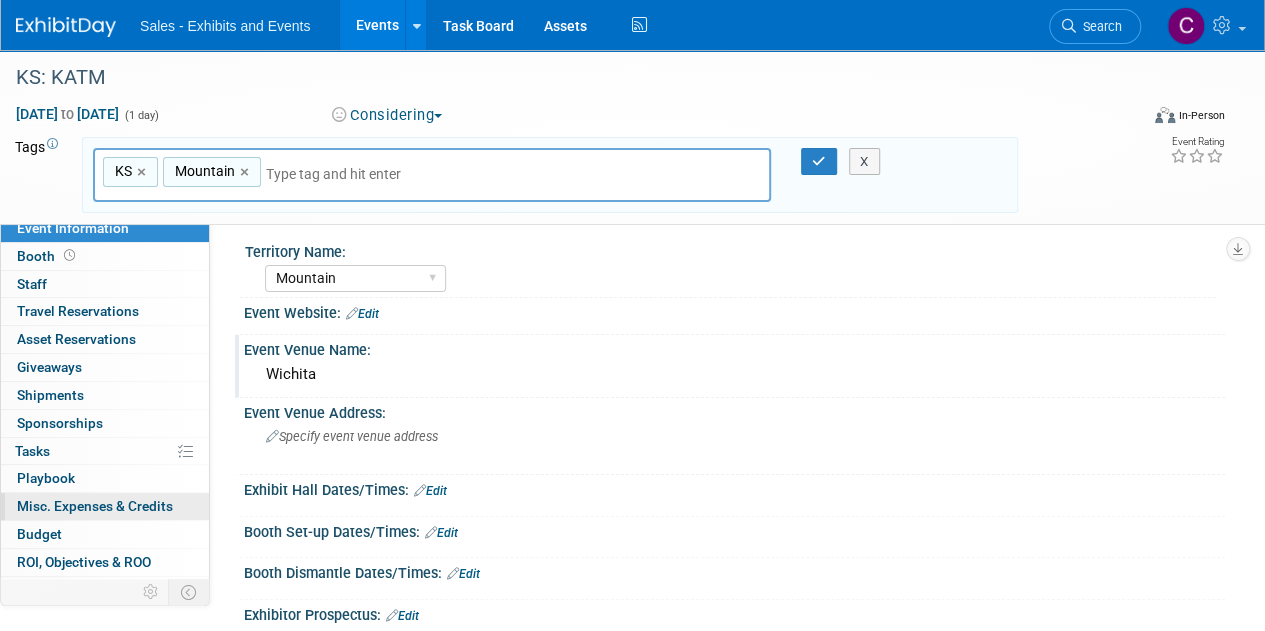
click at [80, 498] on span "Misc. Expenses & Credits 0" at bounding box center [95, 506] width 156 height 16
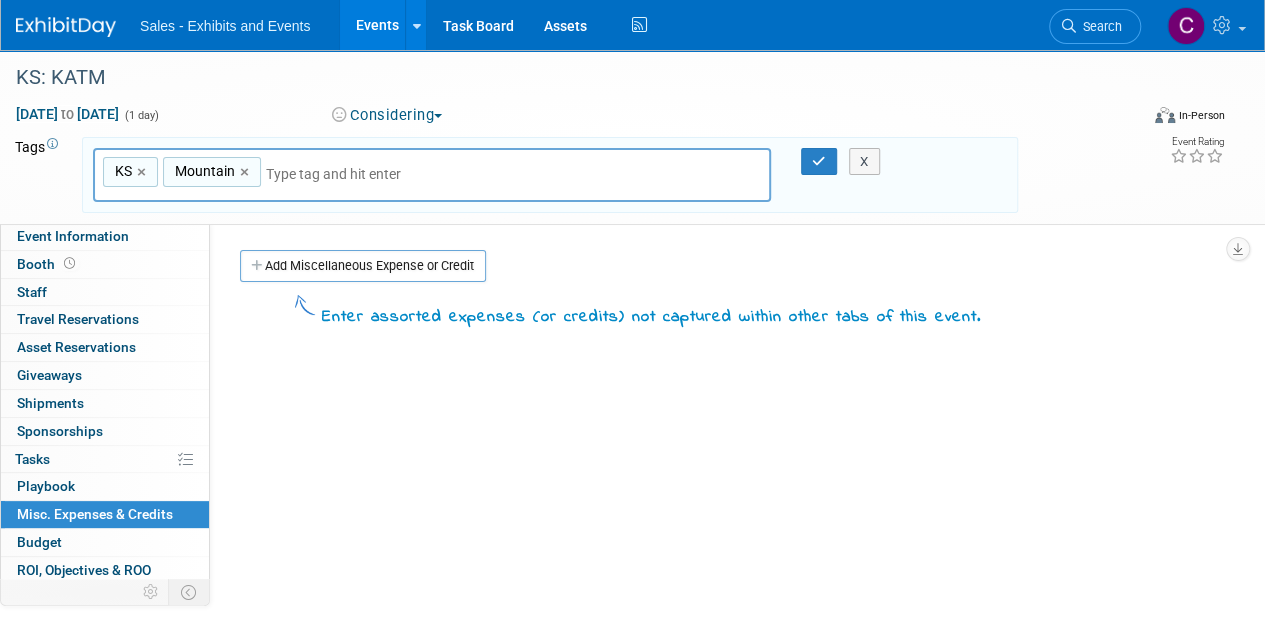
scroll to position [56, 0]
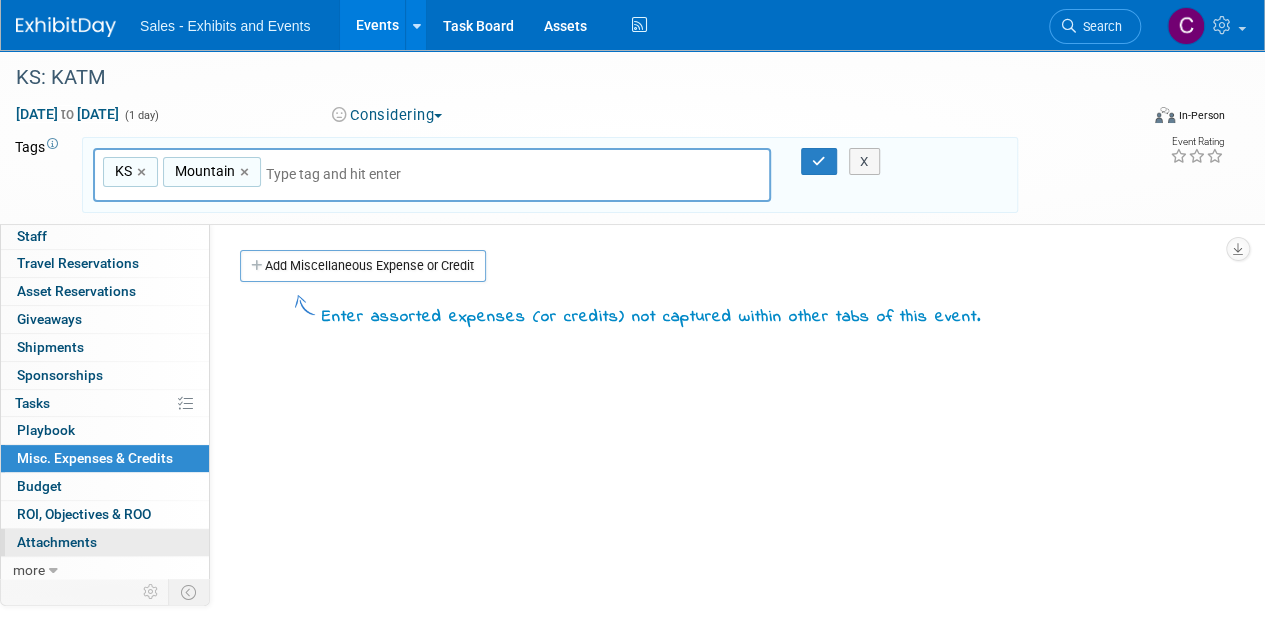
click at [52, 541] on span "Attachments 0" at bounding box center [57, 542] width 80 height 16
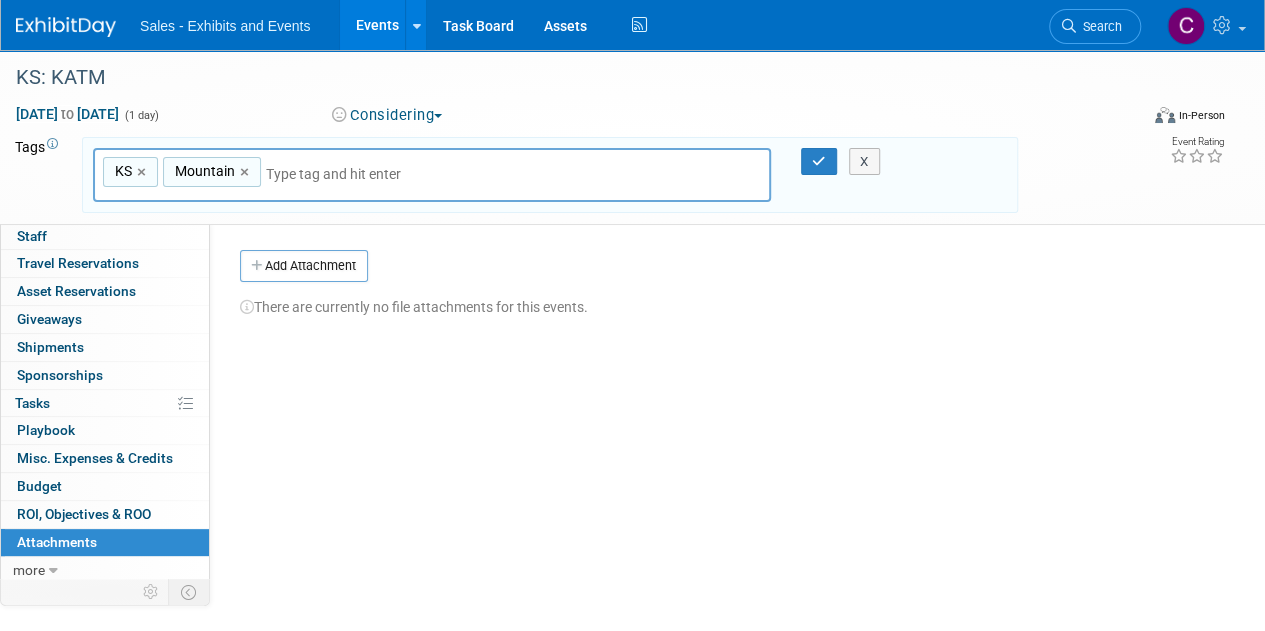
click at [771, 179] on div "KS, Mountain KS × Mountain ×" at bounding box center [432, 175] width 708 height 55
click at [815, 159] on icon "button" at bounding box center [819, 161] width 14 height 13
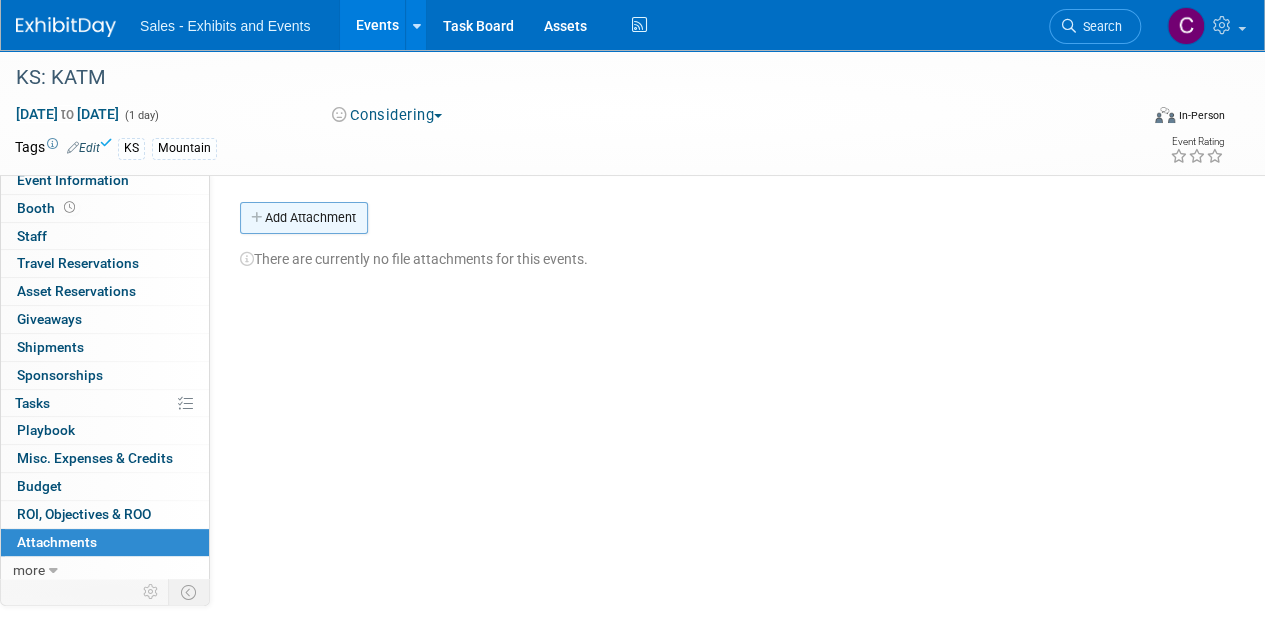
click at [334, 228] on button "Add Attachment" at bounding box center [304, 218] width 128 height 32
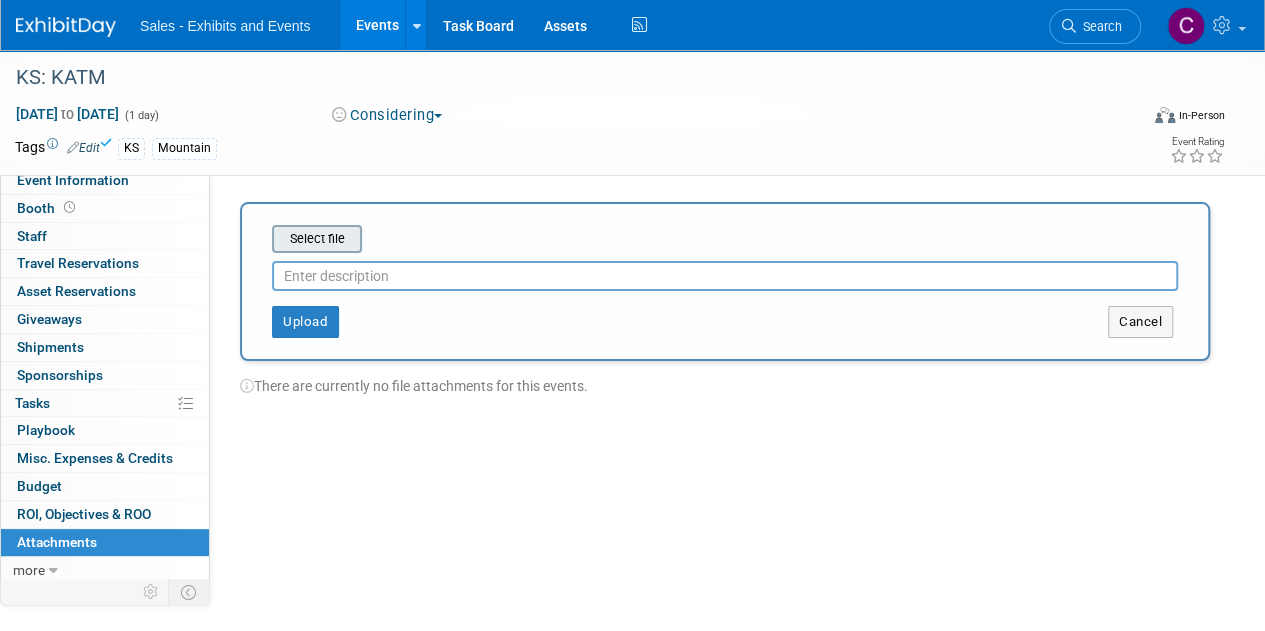
click at [345, 242] on input "file" at bounding box center [241, 239] width 238 height 24
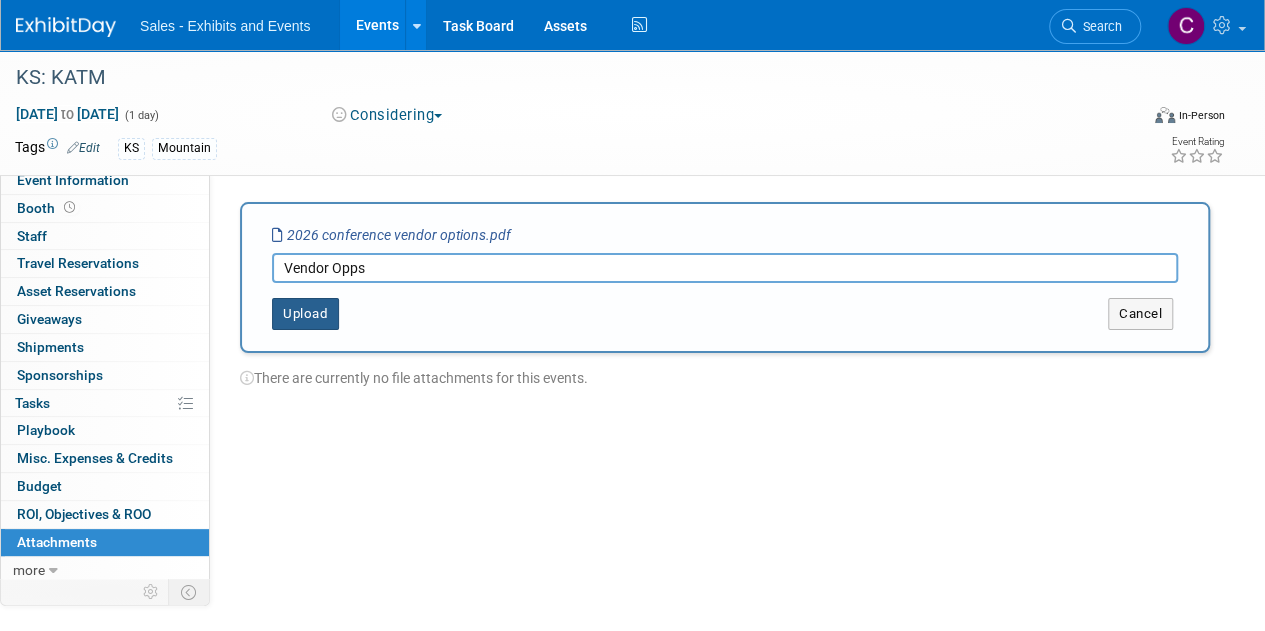
type input "Vendor Opps"
click at [312, 311] on button "Upload" at bounding box center [305, 314] width 67 height 32
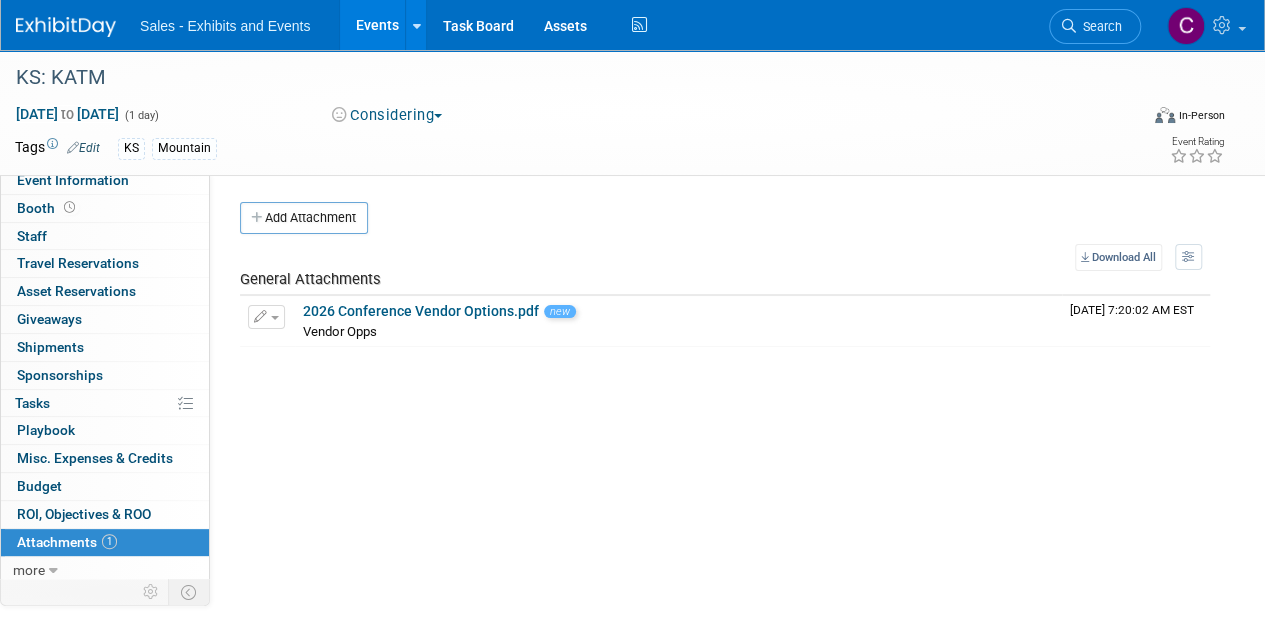
drag, startPoint x: 378, startPoint y: 13, endPoint x: 356, endPoint y: 1, distance: 25.1
click at [378, 13] on link "Events" at bounding box center [376, 25] width 73 height 50
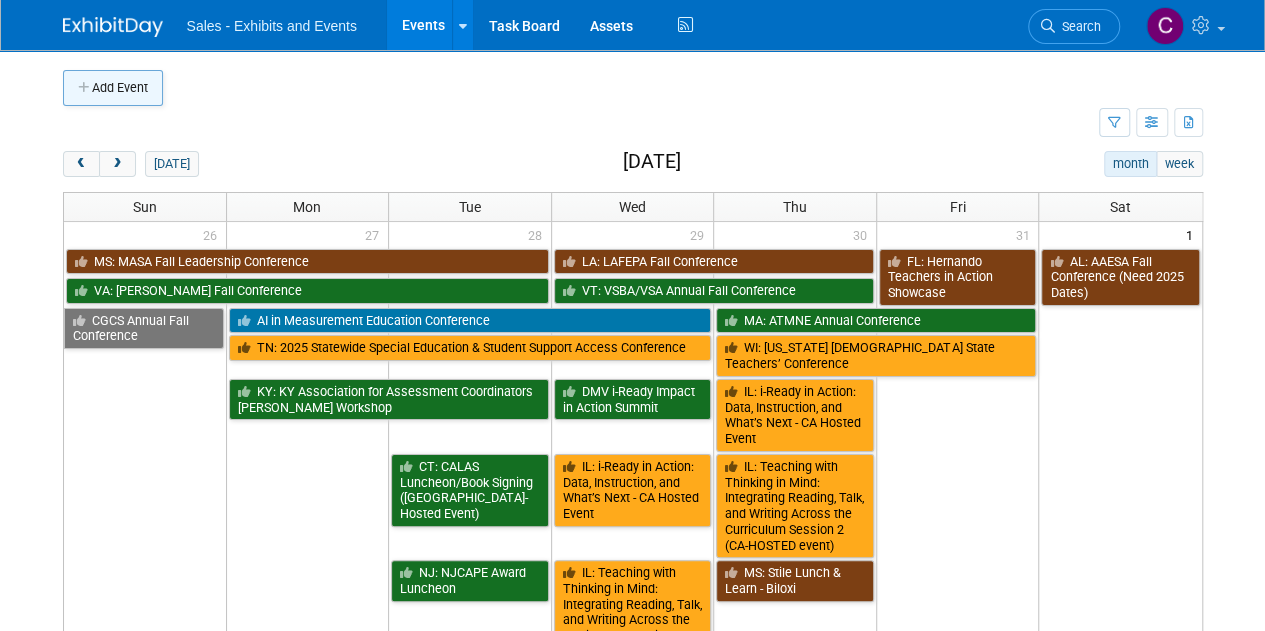
click at [101, 85] on button "Add Event" at bounding box center [113, 88] width 100 height 36
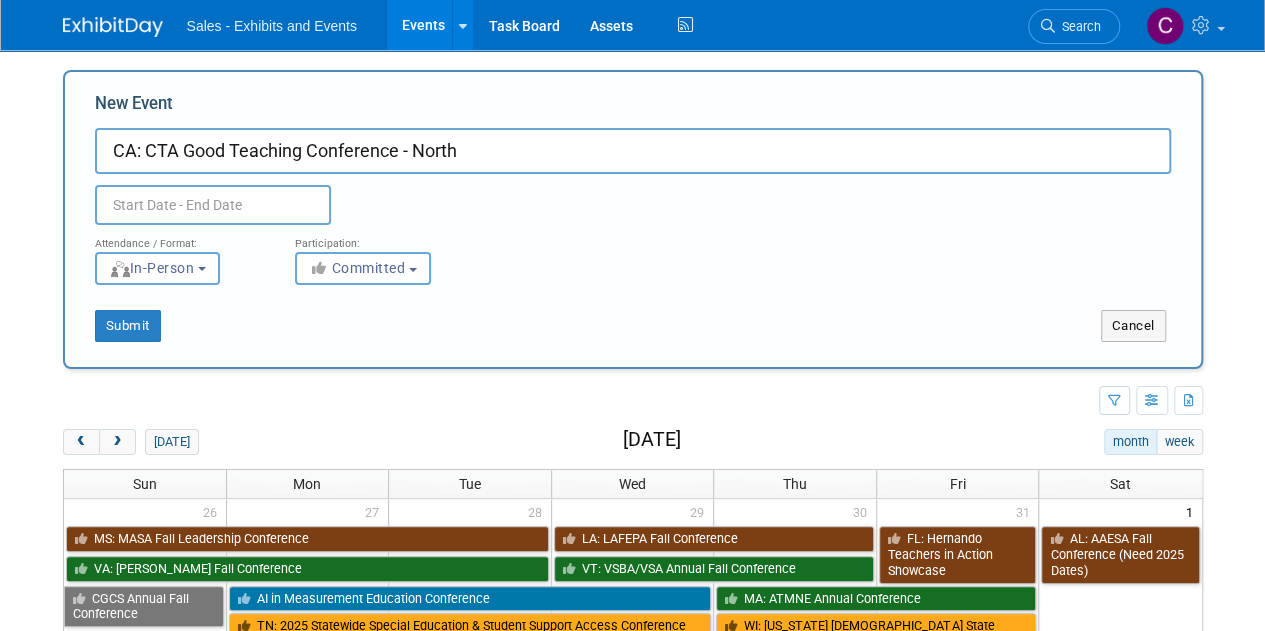
type input "CA: CTA Good Teaching Conference - North"
click at [240, 212] on input "text" at bounding box center [213, 205] width 236 height 40
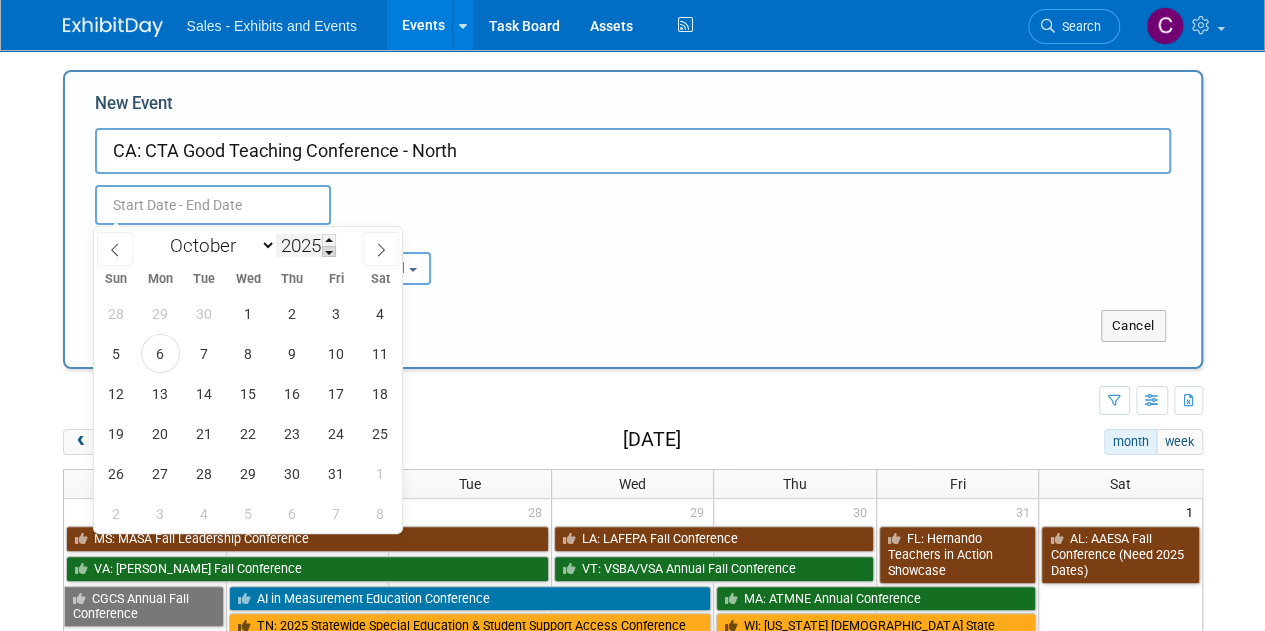
click at [329, 245] on span at bounding box center [329, 240] width 14 height 12
type input "2026"
click at [265, 247] on select "January February March April May June July August September October November De…" at bounding box center [218, 245] width 115 height 25
select select "0"
click at [161, 233] on select "January February March April May June July August September October November De…" at bounding box center [218, 245] width 115 height 25
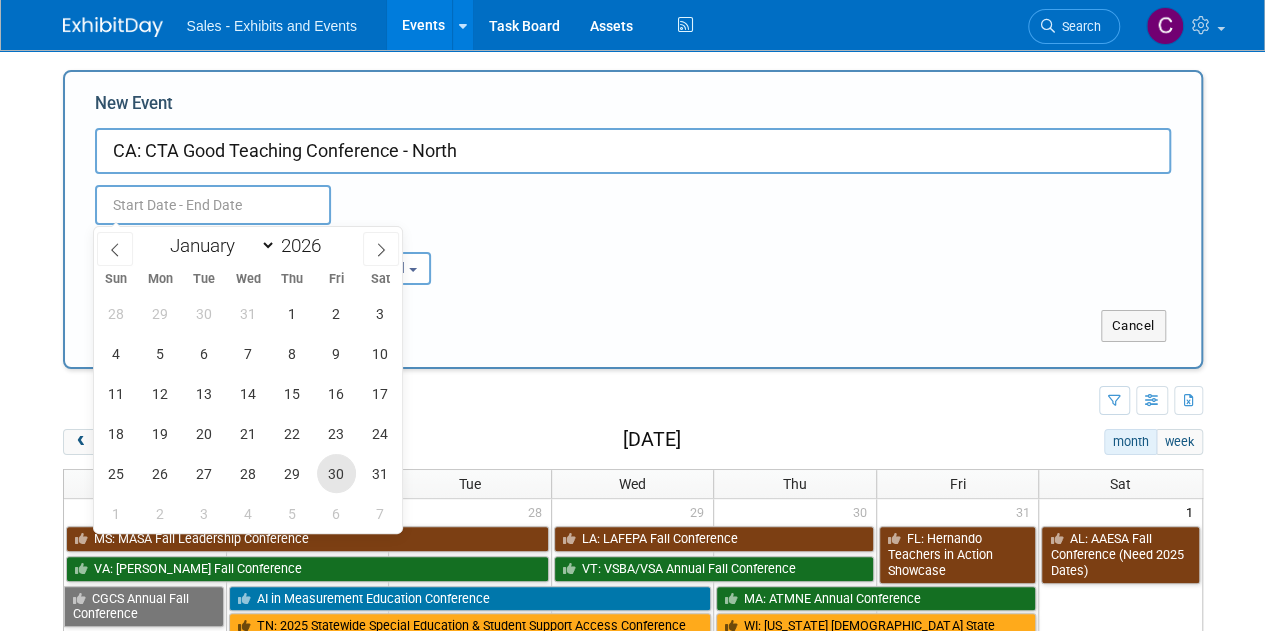
click at [336, 486] on span "30" at bounding box center [336, 473] width 39 height 39
click at [107, 510] on span "1" at bounding box center [116, 513] width 39 height 39
type input "[DATE] to [DATE]"
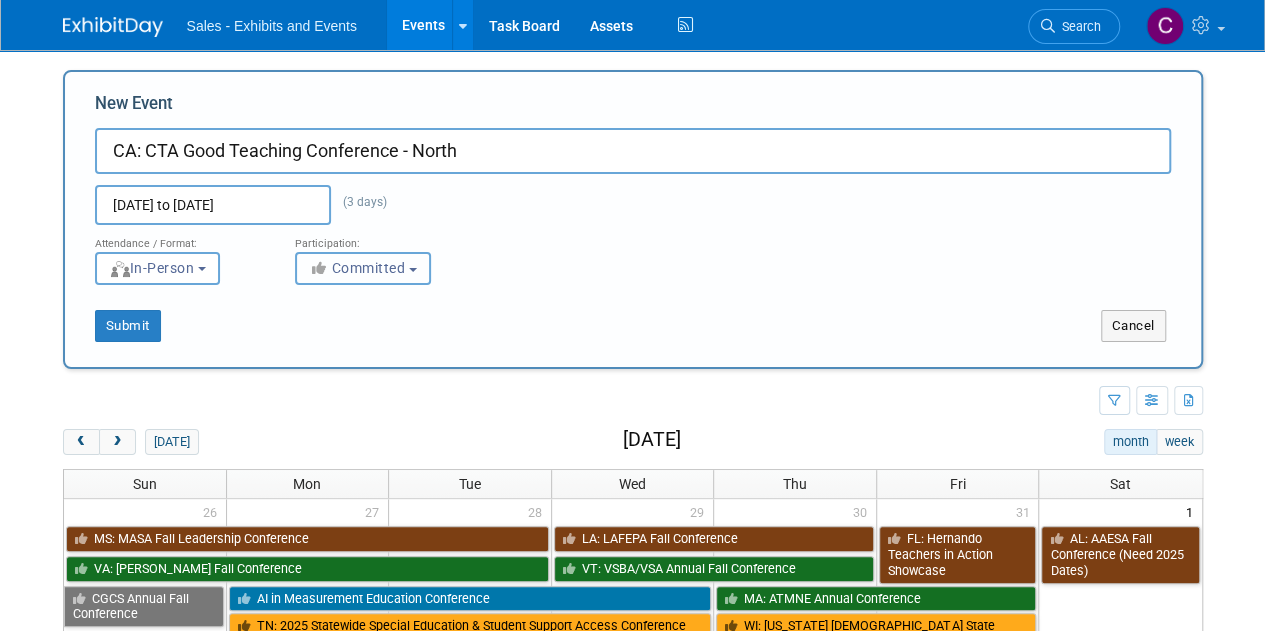
click at [362, 267] on span "Committed" at bounding box center [357, 268] width 97 height 16
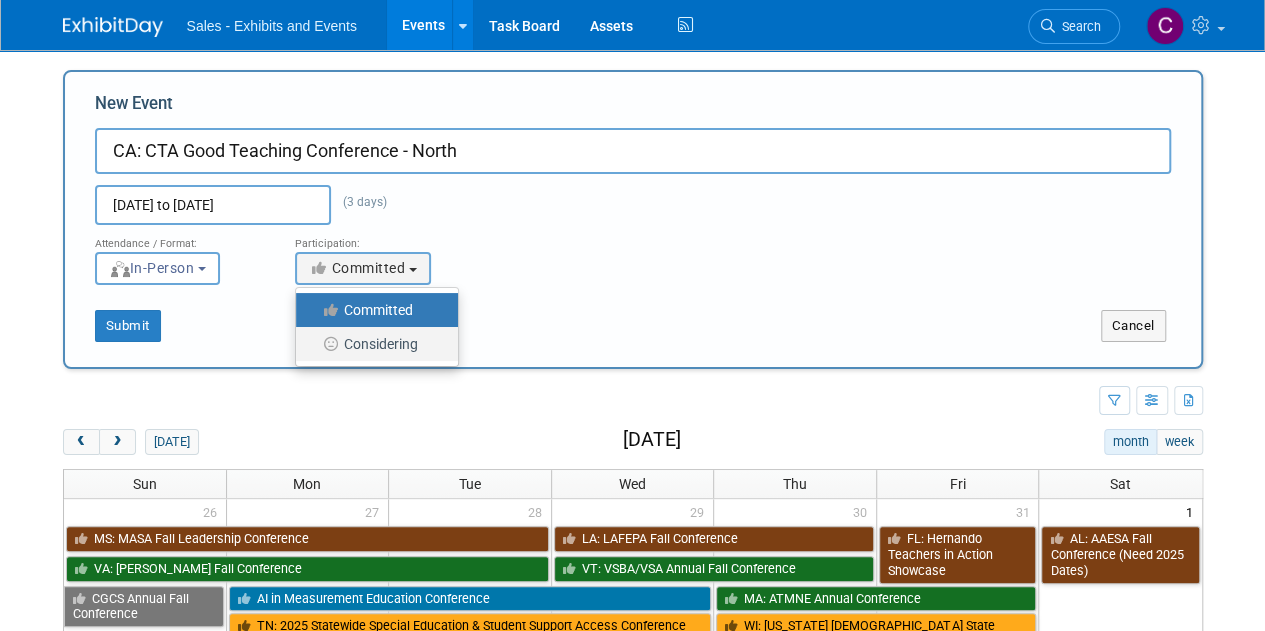
drag, startPoint x: 373, startPoint y: 337, endPoint x: 198, endPoint y: 359, distance: 176.3
click at [373, 338] on label "Considering" at bounding box center [372, 344] width 132 height 26
click at [314, 338] on input "Considering" at bounding box center [307, 344] width 13 height 13
select select "2"
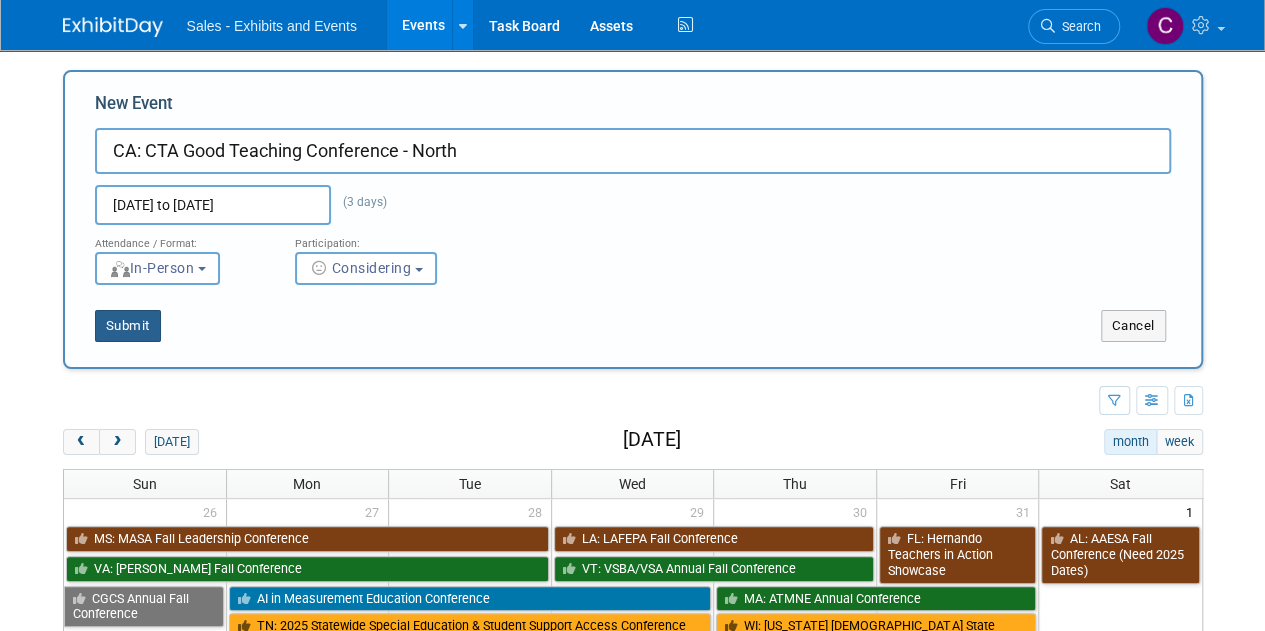
click at [98, 337] on button "Submit" at bounding box center [128, 326] width 66 height 32
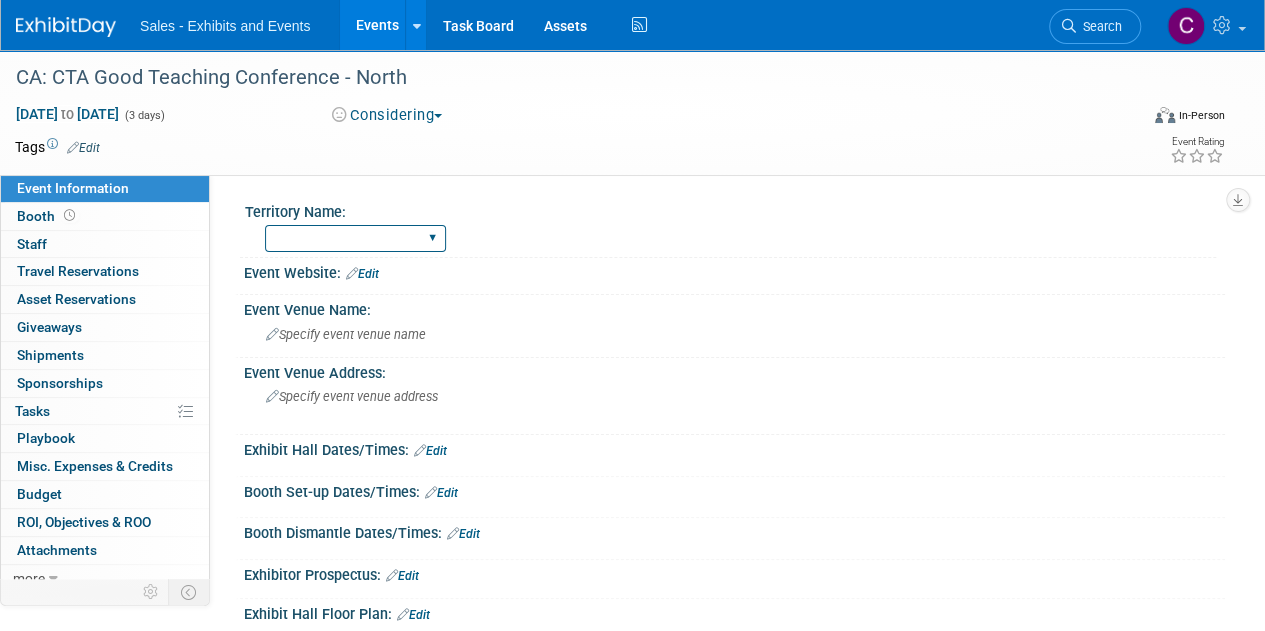
click at [337, 241] on select "Atlantic Southeast Central Southwest Pacific Mountain National Strategic Partne…" at bounding box center [355, 238] width 181 height 27
select select "Pacific"
click at [265, 225] on select "Atlantic Southeast Central Southwest Pacific Mountain National Strategic Partne…" at bounding box center [355, 238] width 181 height 27
click at [92, 144] on link "Edit" at bounding box center [83, 148] width 33 height 14
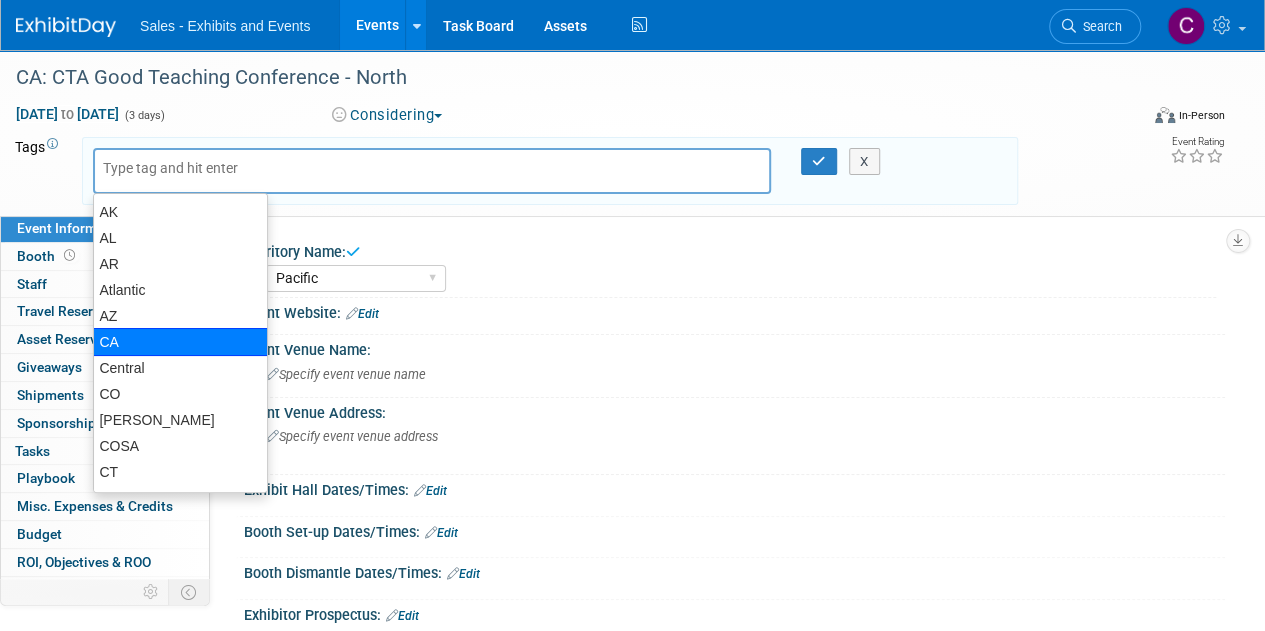
click at [117, 334] on div "CA" at bounding box center [180, 342] width 175 height 28
type input "CA"
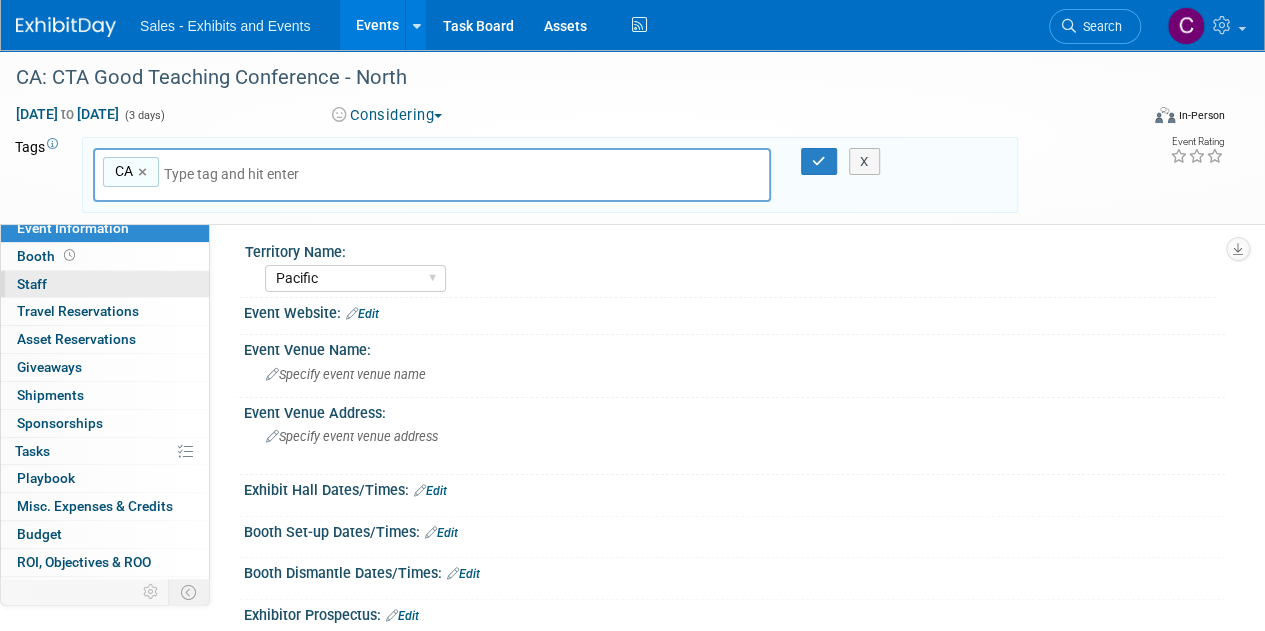
type input "p"
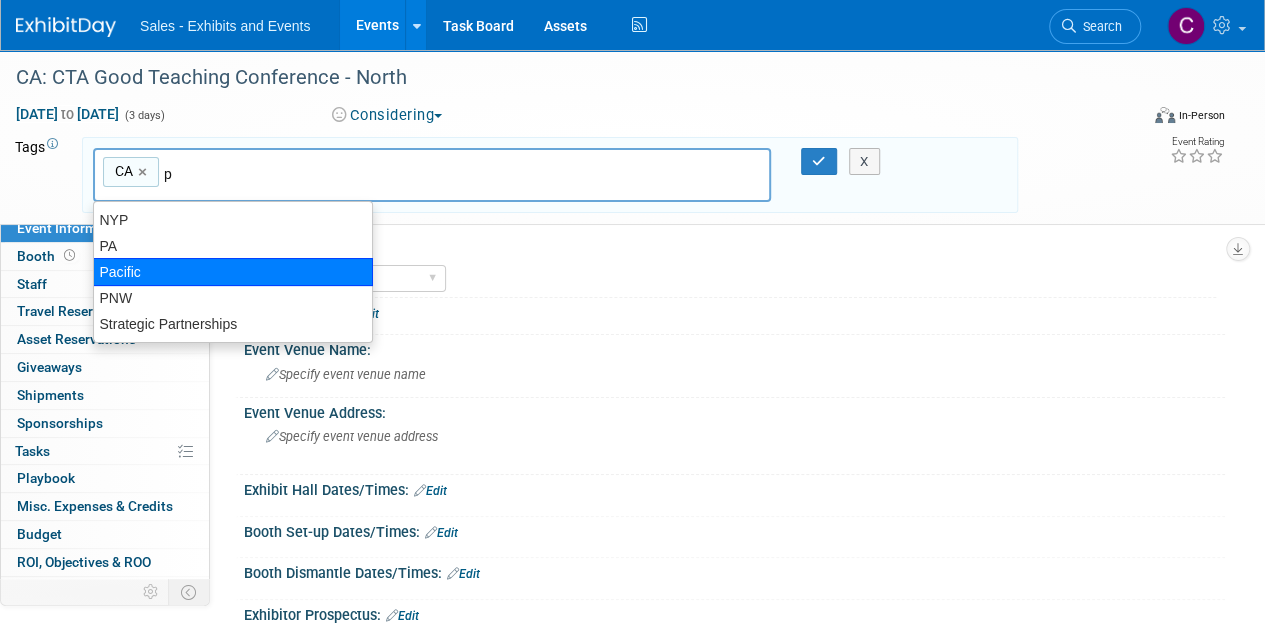
click at [146, 269] on div "Pacific" at bounding box center [233, 272] width 280 height 28
type input "CA, [GEOGRAPHIC_DATA]"
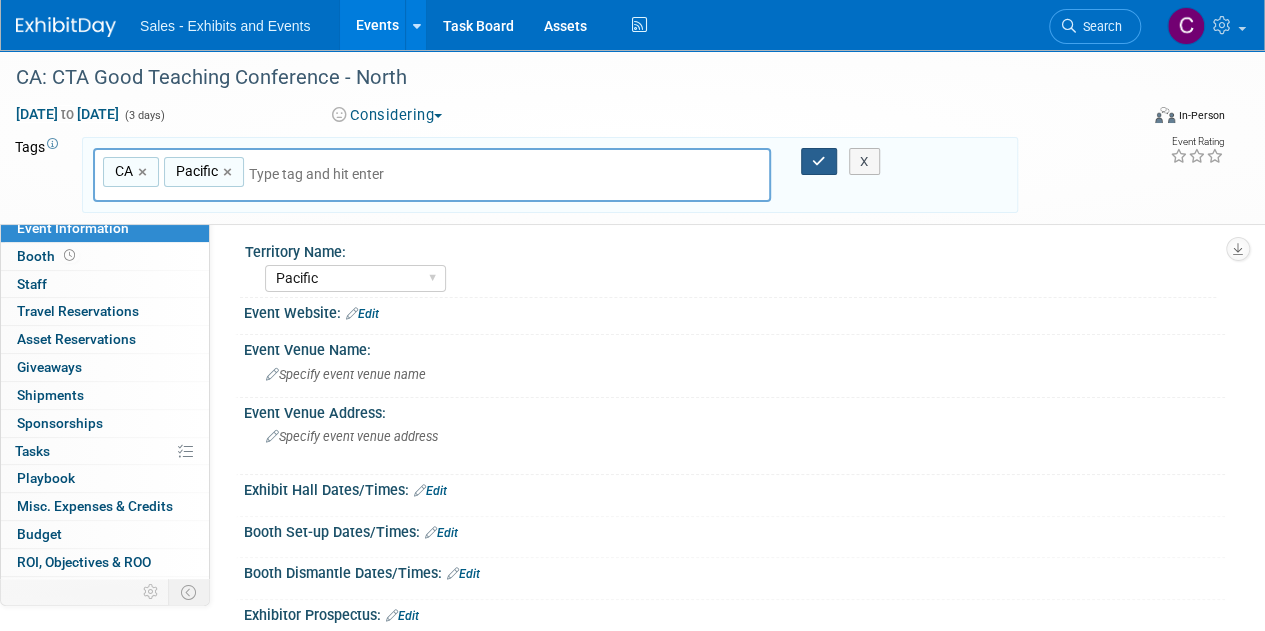
drag, startPoint x: 816, startPoint y: 161, endPoint x: 732, endPoint y: 223, distance: 104.4
click at [818, 161] on icon "button" at bounding box center [819, 161] width 14 height 13
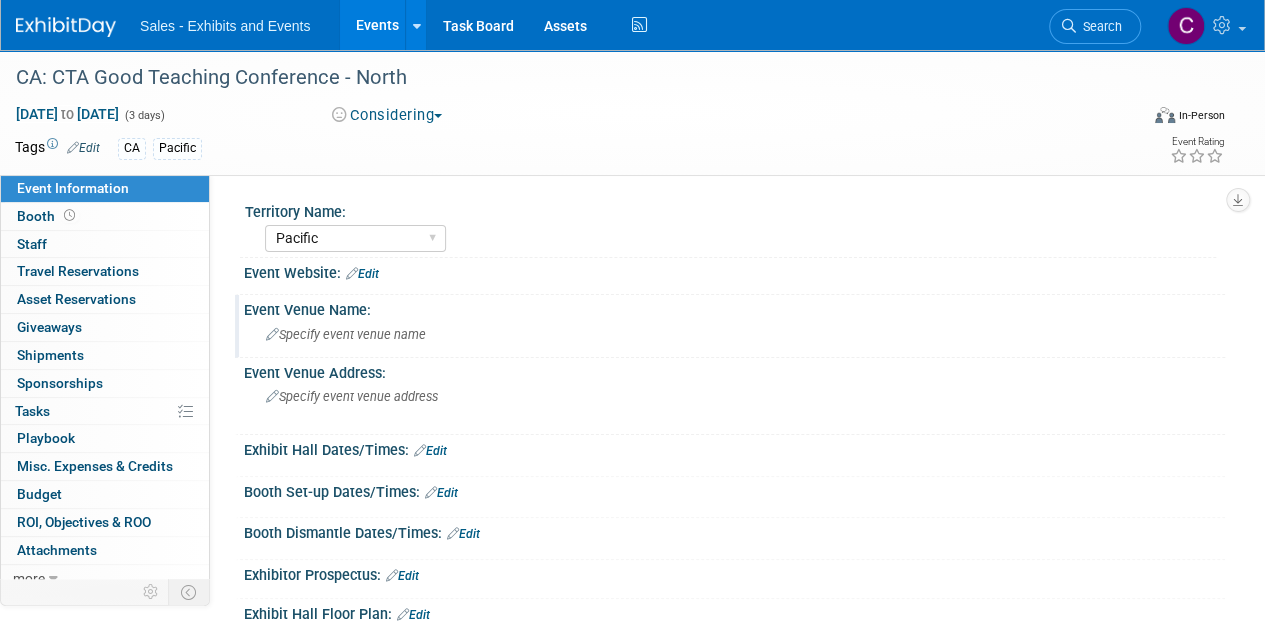
click at [349, 345] on div "Specify event venue name" at bounding box center [734, 334] width 951 height 31
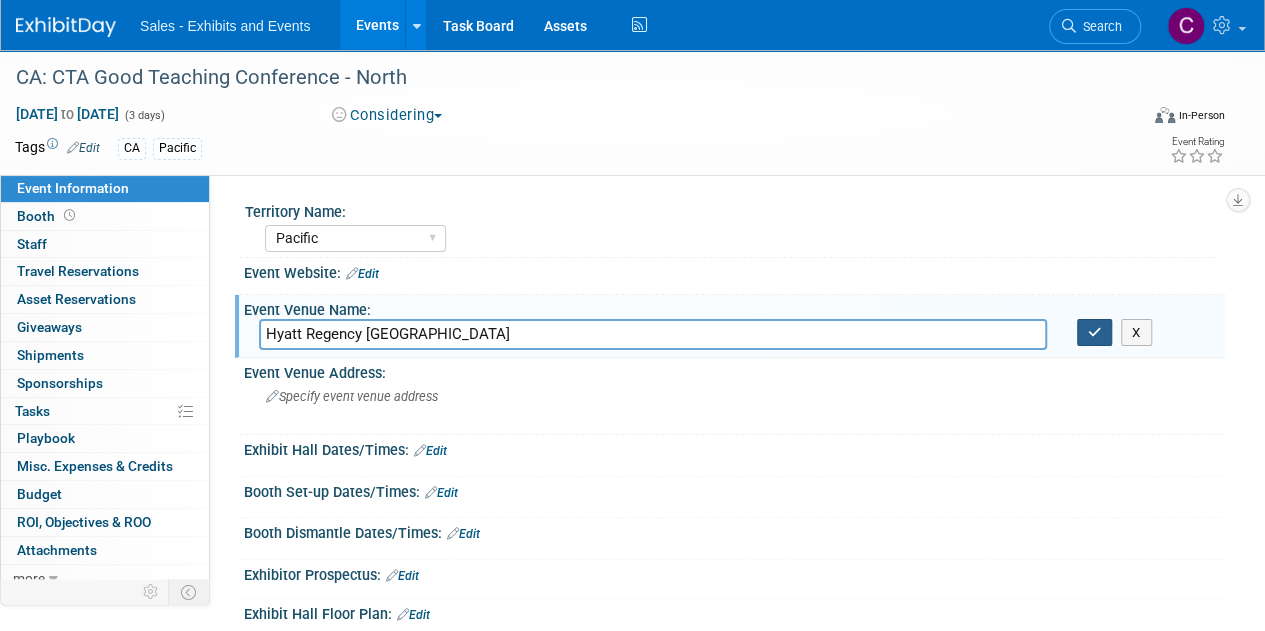
type input "Hyatt Regency [GEOGRAPHIC_DATA]"
drag, startPoint x: 1086, startPoint y: 333, endPoint x: 1089, endPoint y: 308, distance: 25.2
click at [1089, 320] on button "button" at bounding box center [1095, 333] width 36 height 28
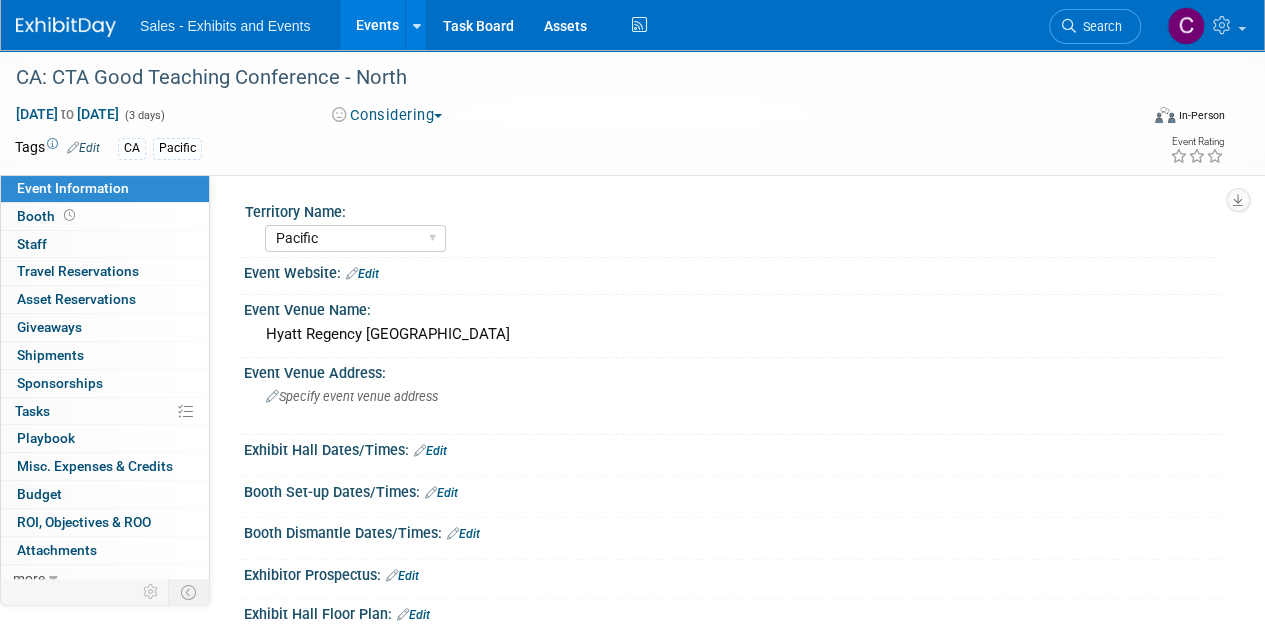
click at [374, 27] on link "Events" at bounding box center [376, 25] width 73 height 50
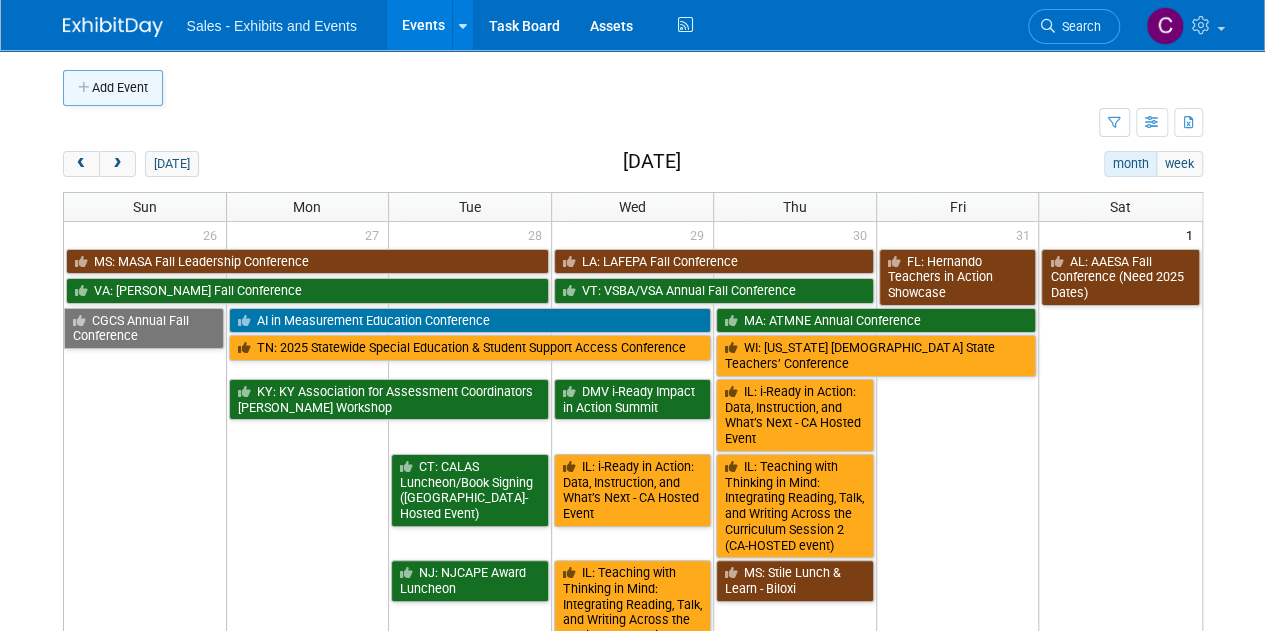
click at [116, 88] on button "Add Event" at bounding box center [113, 88] width 100 height 36
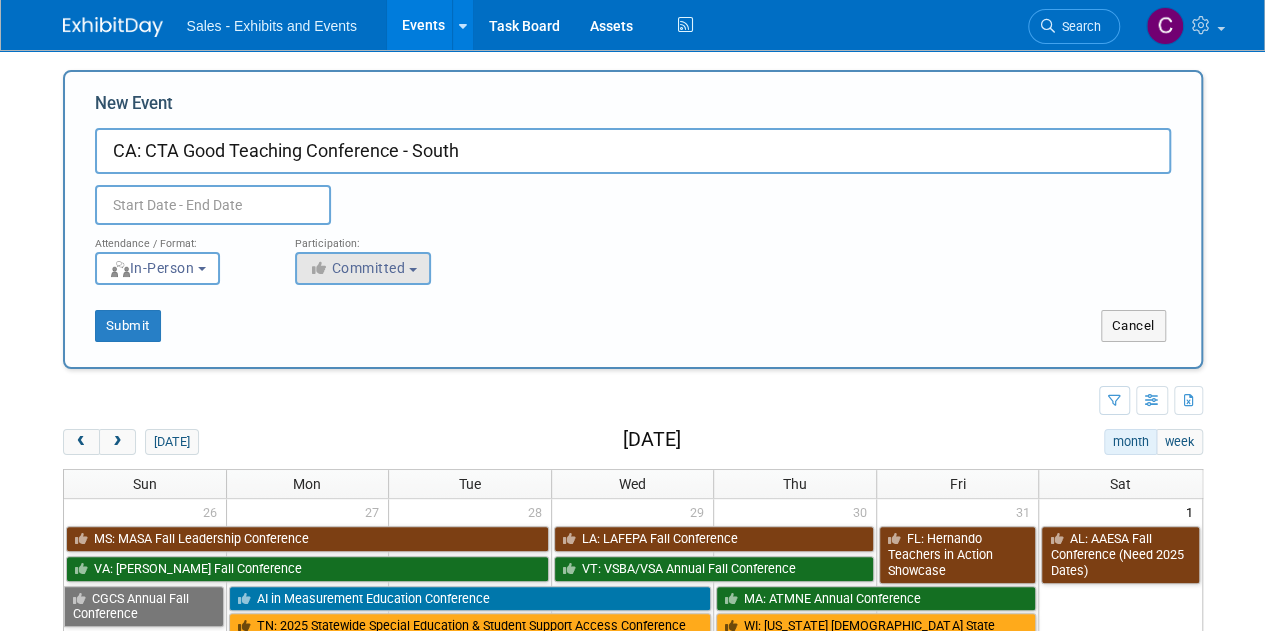
type input "CA: CTA Good Teaching Conference - South"
click at [362, 268] on span "Committed" at bounding box center [357, 268] width 97 height 16
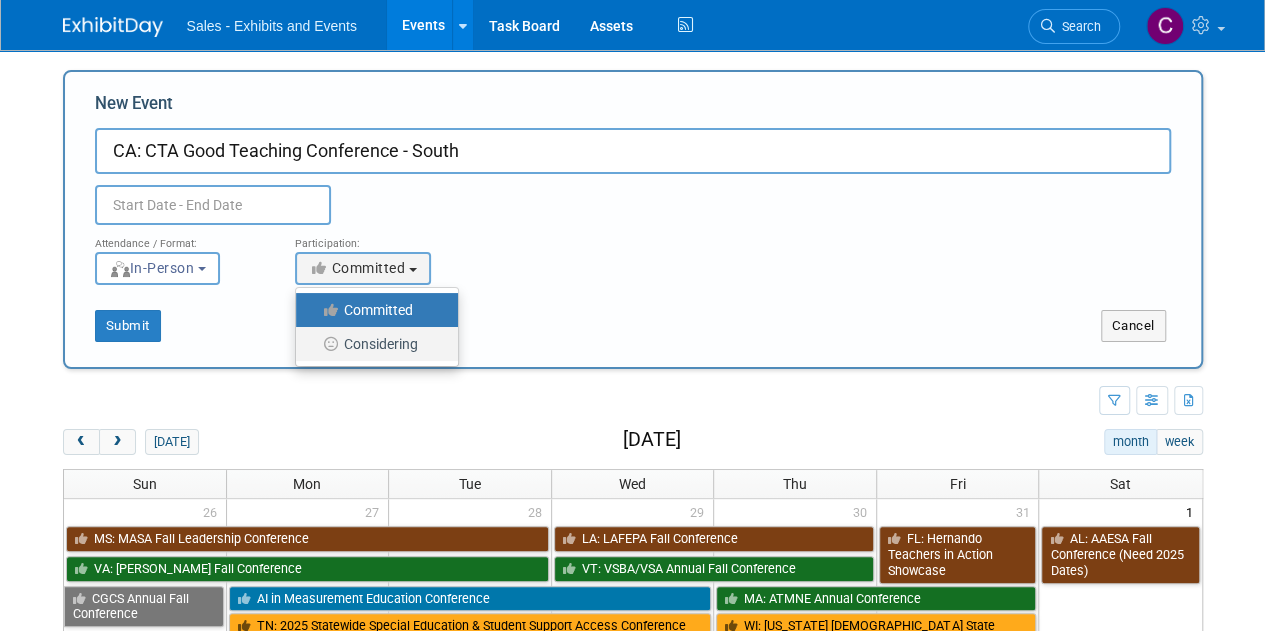
click at [356, 339] on label "Considering" at bounding box center [372, 344] width 132 height 26
click at [314, 339] on input "Considering" at bounding box center [307, 344] width 13 height 13
select select "2"
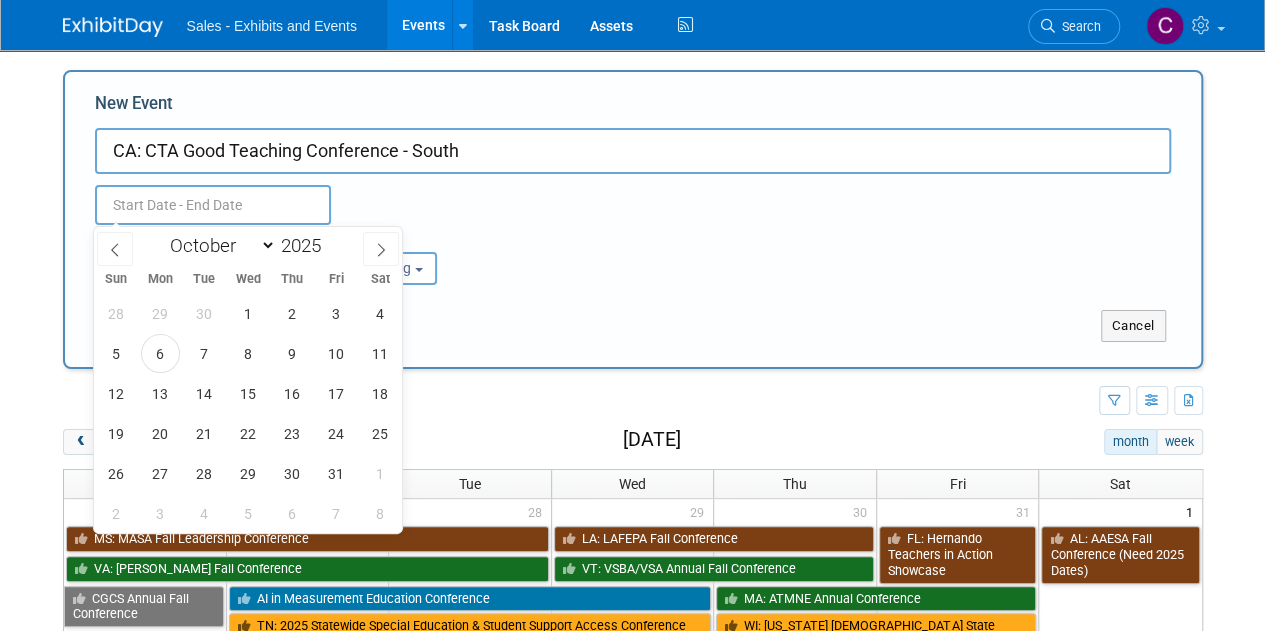
click at [237, 211] on input "text" at bounding box center [213, 205] width 236 height 40
click at [330, 237] on span at bounding box center [329, 240] width 14 height 12
type input "2026"
click at [266, 255] on select "January February March April May June July August September October November De…" at bounding box center [218, 245] width 115 height 25
select select "2"
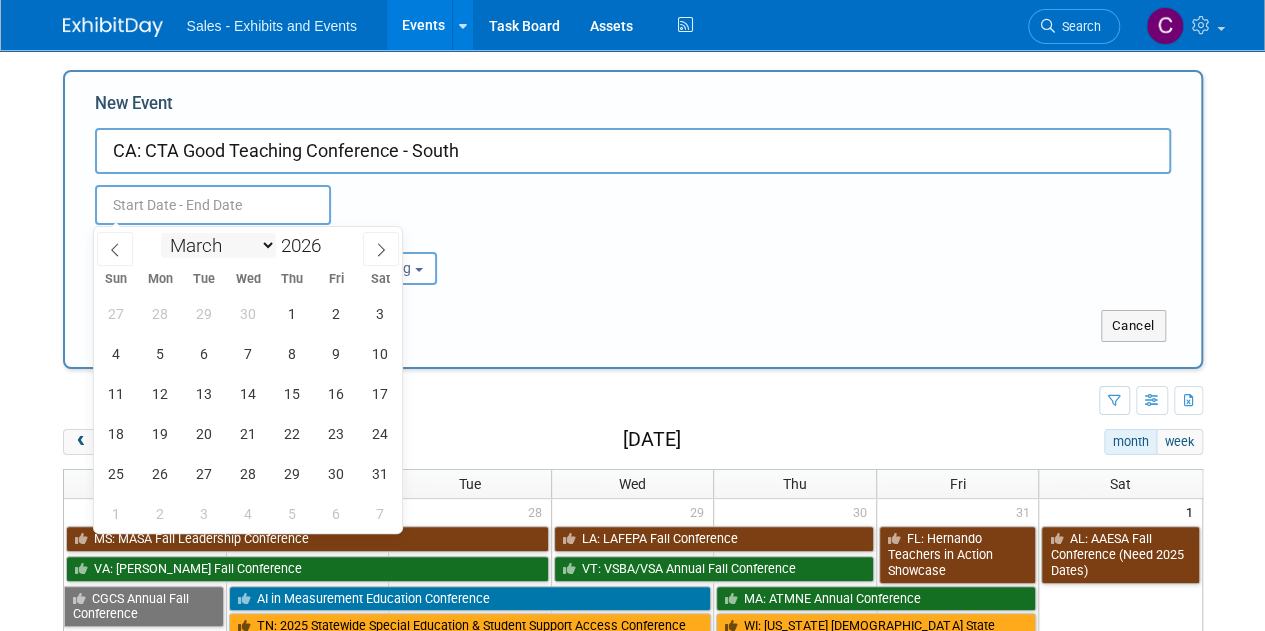
click at [161, 233] on select "January February March April May June July August September October November De…" at bounding box center [218, 245] width 115 height 25
click at [335, 397] on span "20" at bounding box center [336, 393] width 39 height 39
click at [122, 428] on span "22" at bounding box center [116, 433] width 39 height 39
type input "[DATE] to [DATE]"
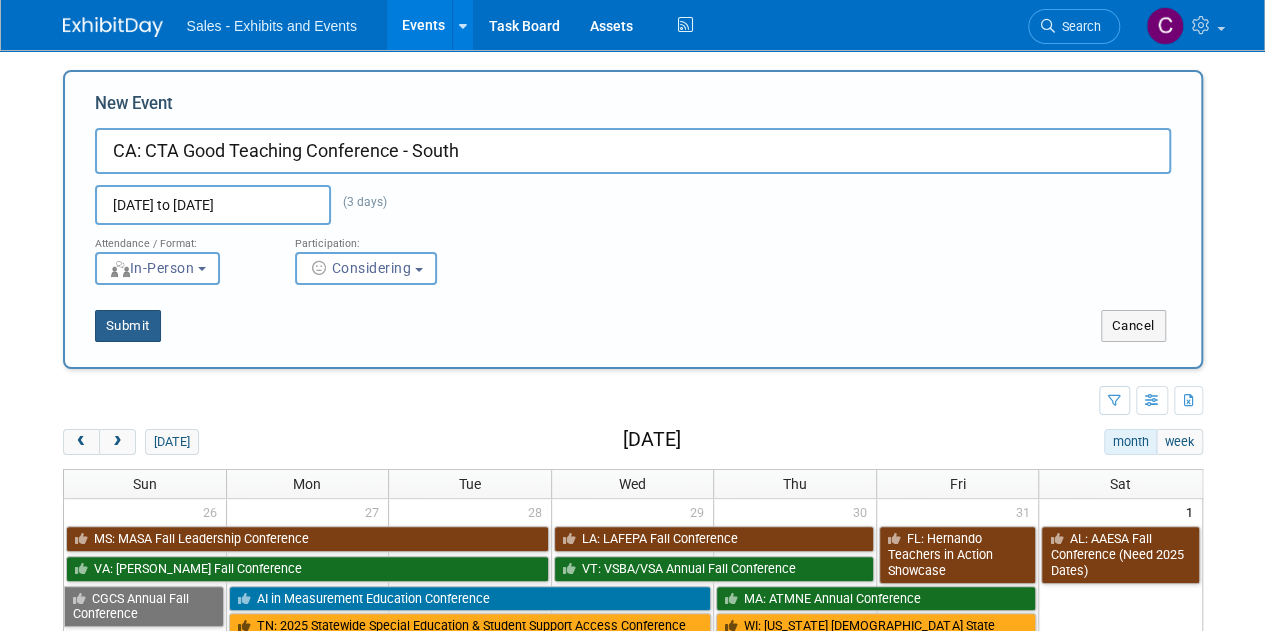
click at [129, 333] on button "Submit" at bounding box center [128, 326] width 66 height 32
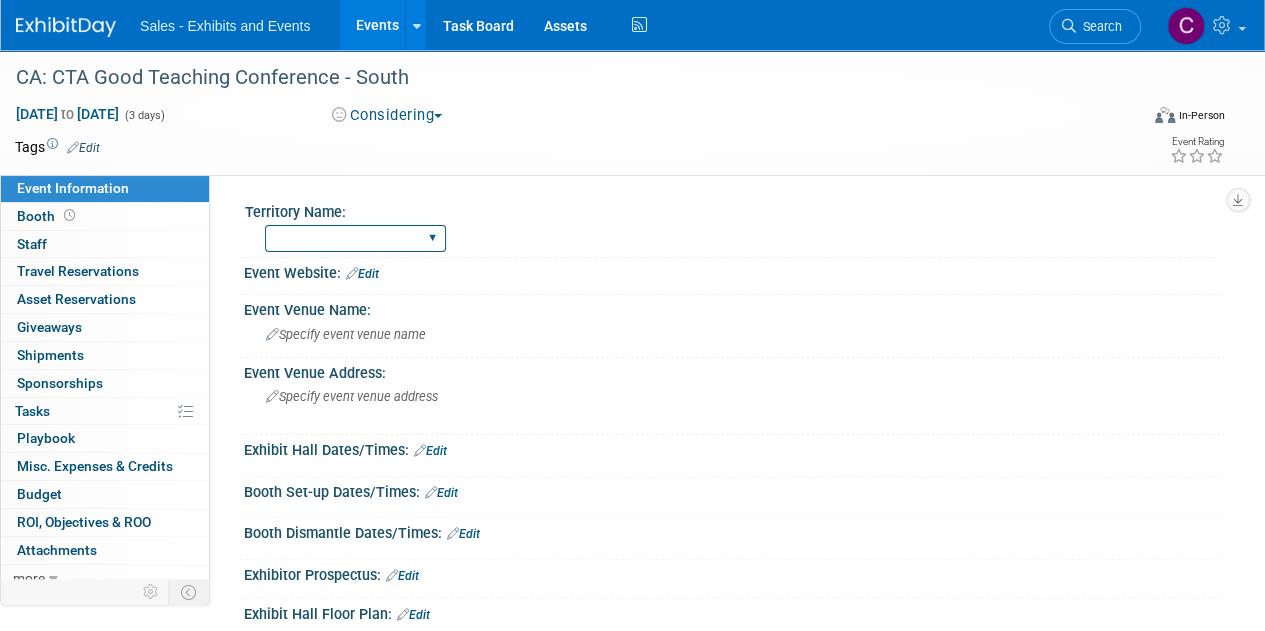
click at [392, 227] on select "Atlantic Southeast Central Southwest Pacific Mountain National Strategic Partne…" at bounding box center [355, 238] width 181 height 27
select select "Pacific"
click at [265, 225] on select "Atlantic Southeast Central Southwest Pacific Mountain National Strategic Partne…" at bounding box center [355, 238] width 181 height 27
click at [103, 151] on td at bounding box center [559, 147] width 918 height 20
click at [80, 141] on link "Edit" at bounding box center [83, 148] width 33 height 14
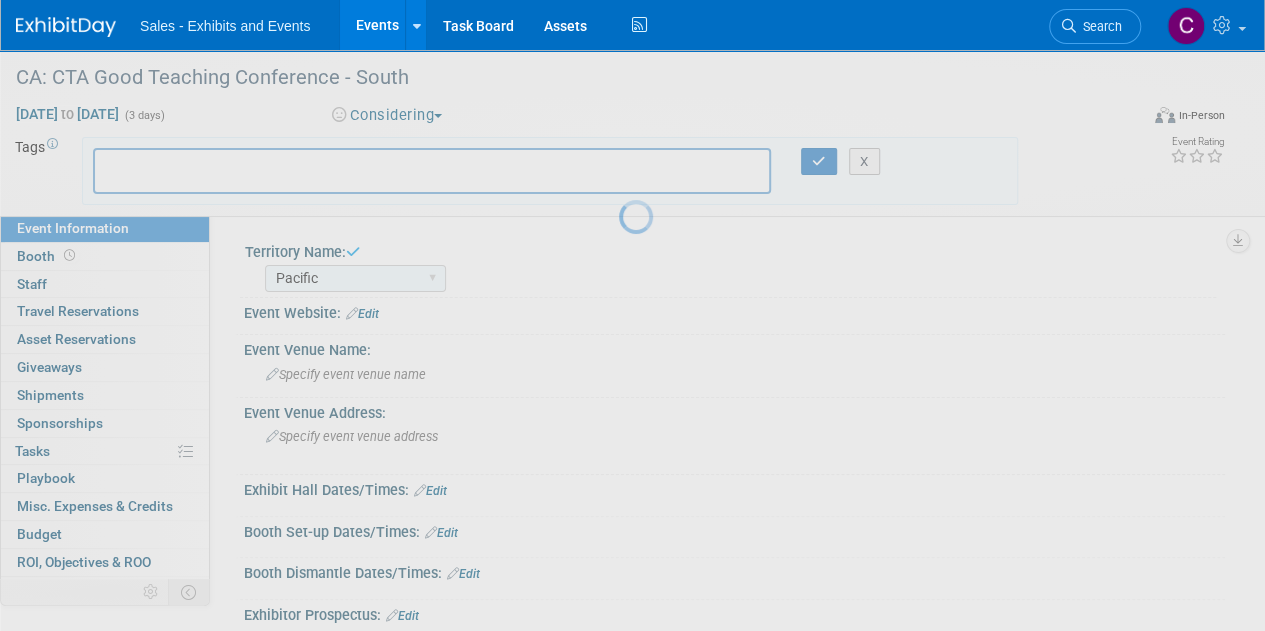
type input "c"
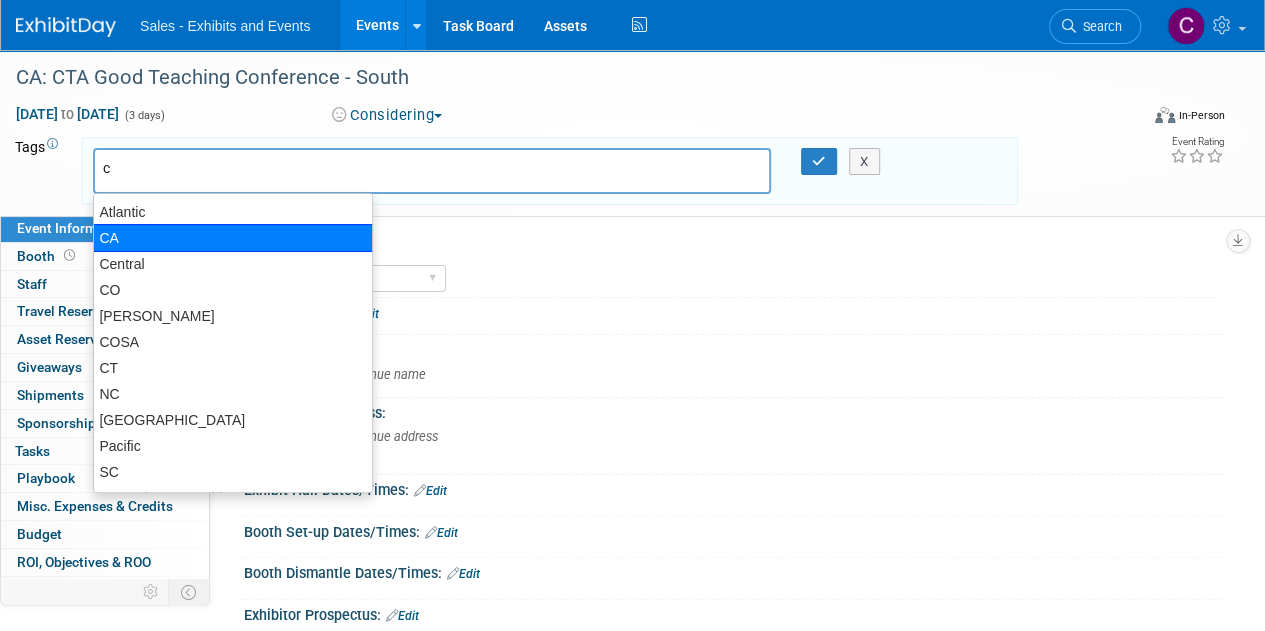
click at [116, 243] on div "CA" at bounding box center [233, 238] width 280 height 28
type input "CA"
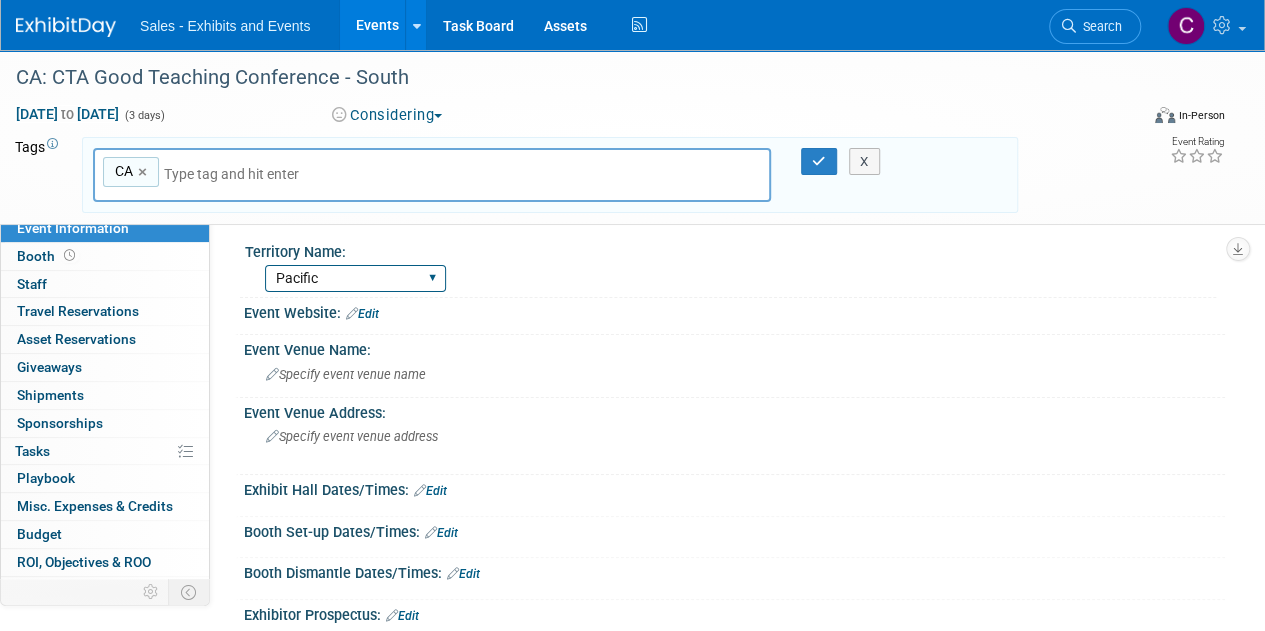
type input "p"
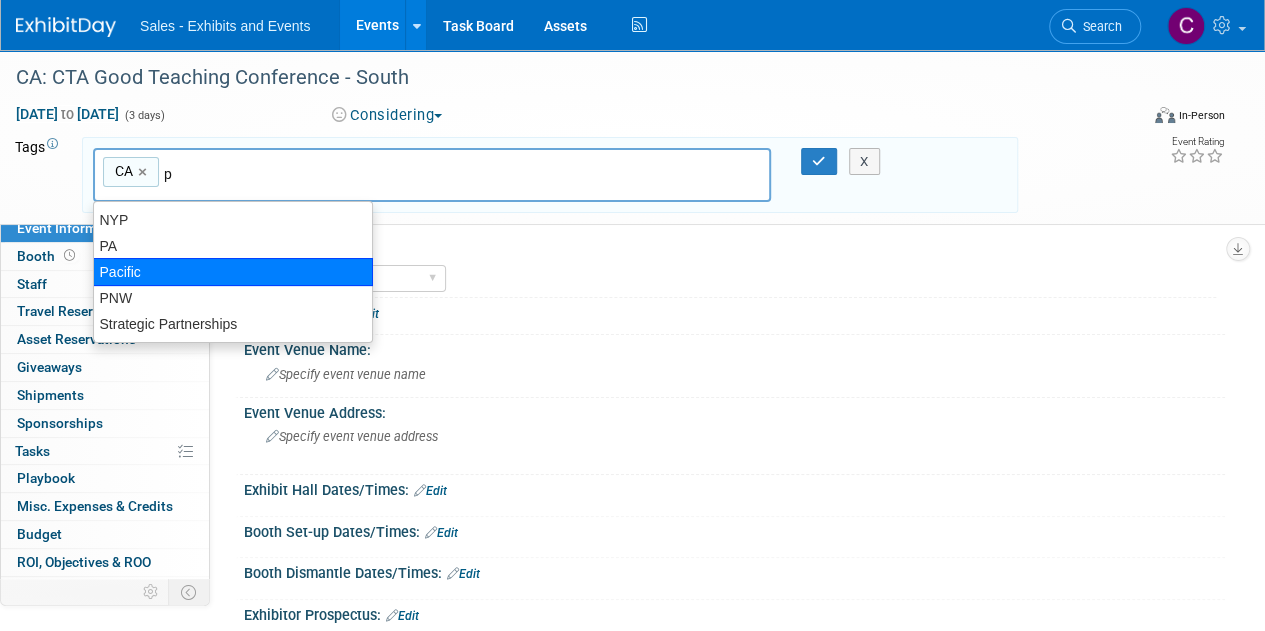
click at [114, 271] on div "Pacific" at bounding box center [233, 272] width 280 height 28
type input "CA, Pacific"
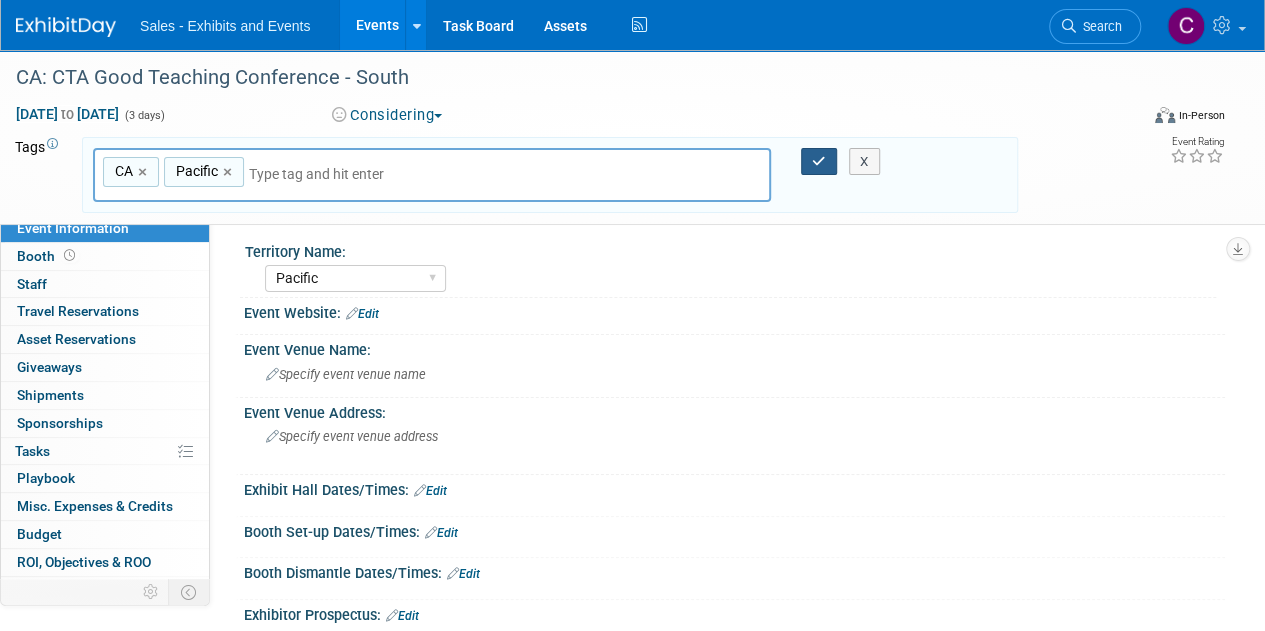
click at [808, 167] on button "button" at bounding box center [819, 162] width 36 height 28
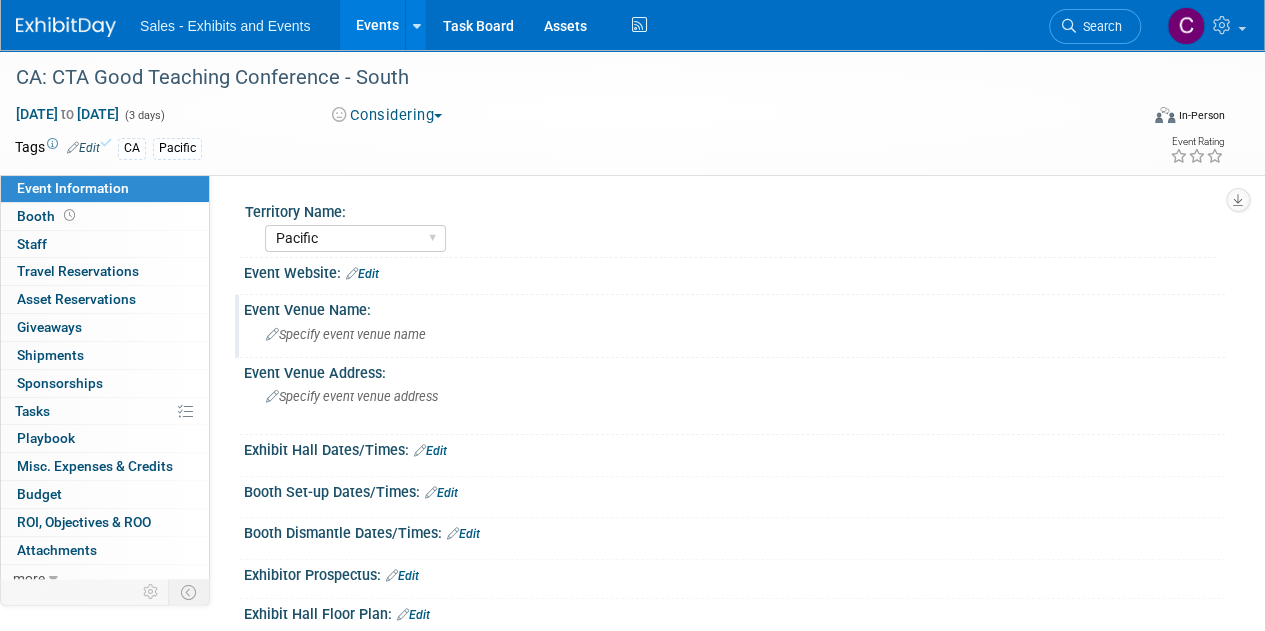
click at [351, 345] on div "Specify event venue name" at bounding box center [734, 334] width 951 height 31
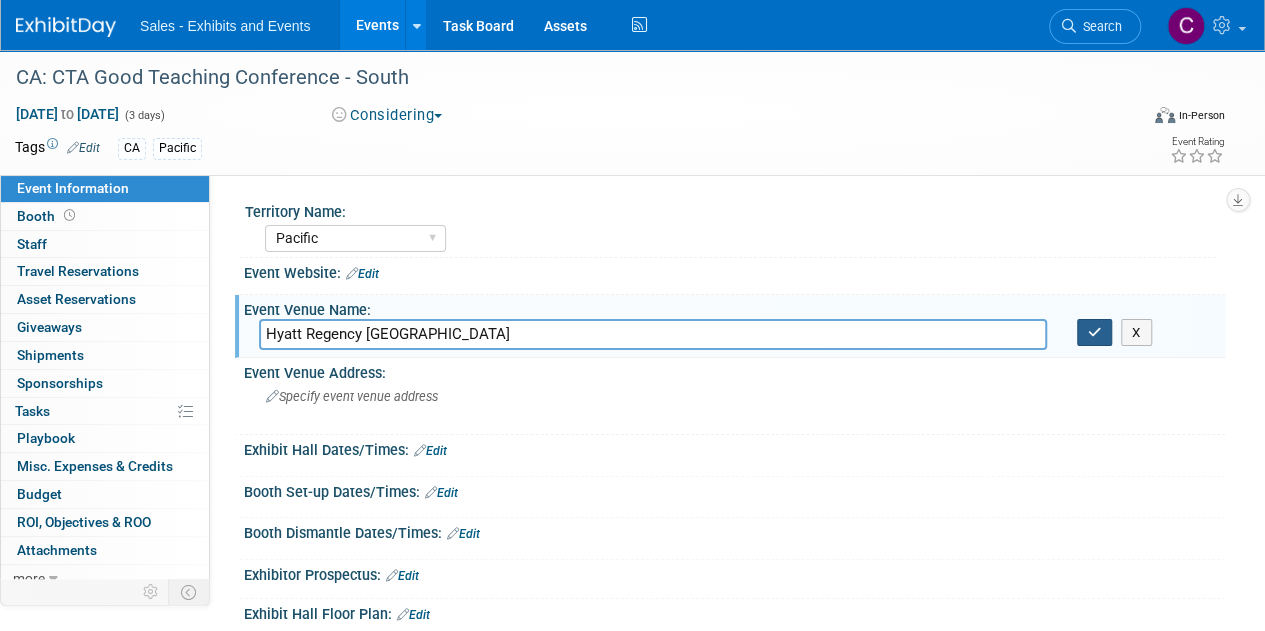
type input "Hyatt Regency Orange County"
click at [1094, 326] on icon "button" at bounding box center [1095, 332] width 14 height 13
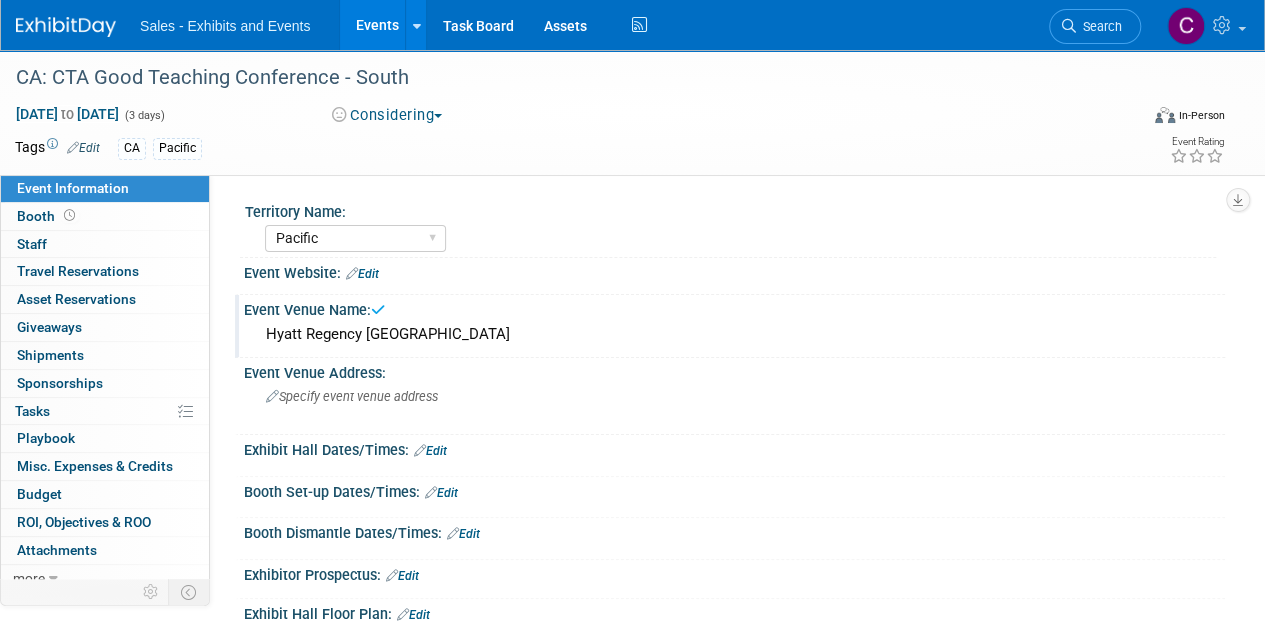
click at [376, 27] on link "Events" at bounding box center [376, 25] width 73 height 50
